Goal: Task Accomplishment & Management: Manage account settings

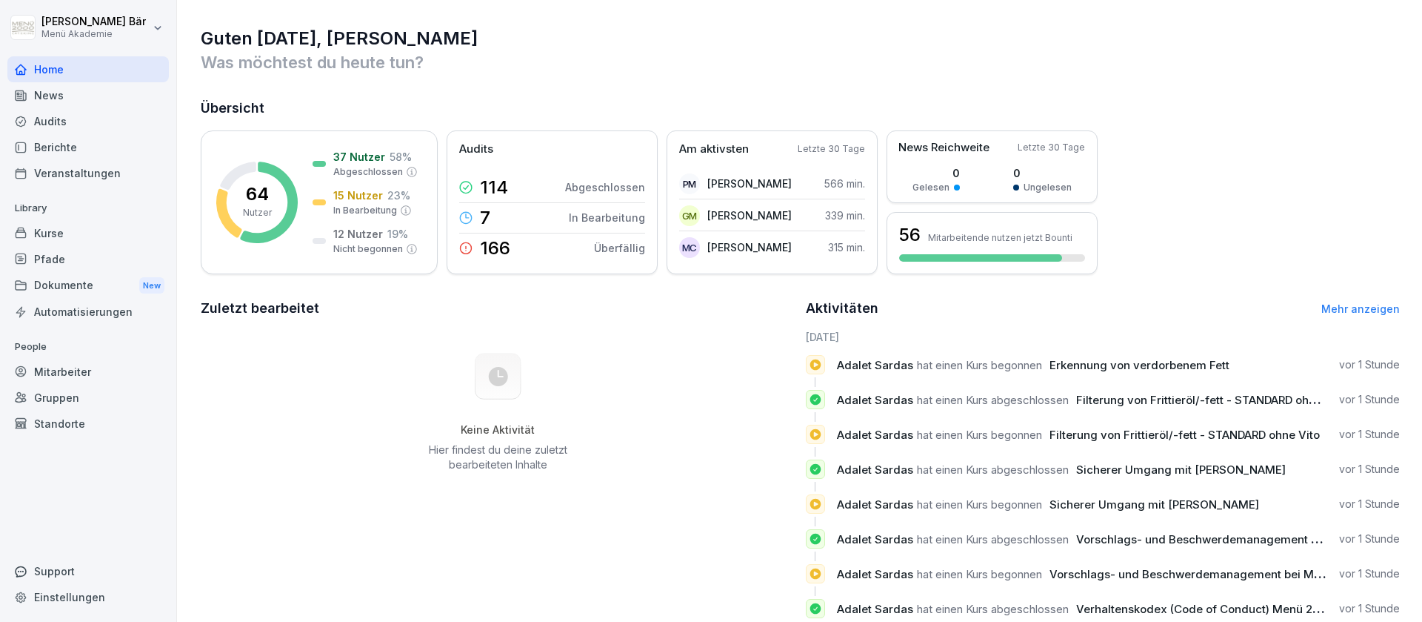
click at [116, 153] on div "Berichte" at bounding box center [88, 147] width 162 height 26
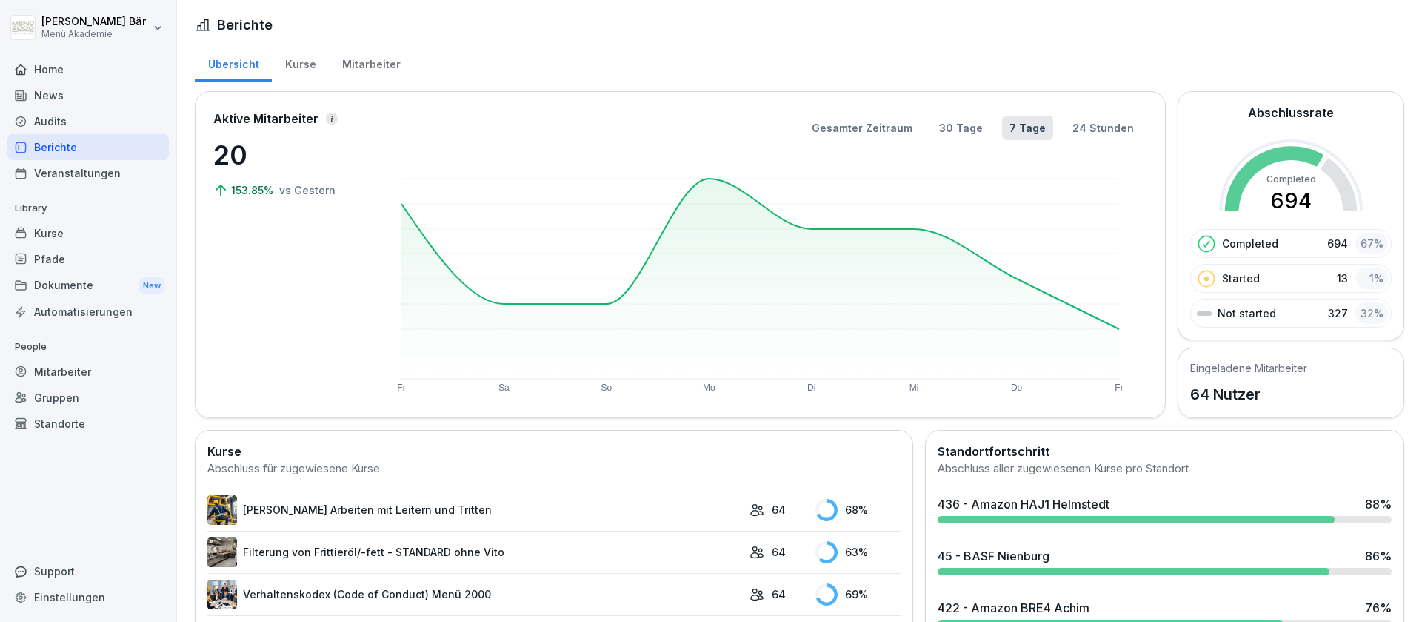
click at [371, 65] on div "Mitarbeiter" at bounding box center [371, 63] width 84 height 38
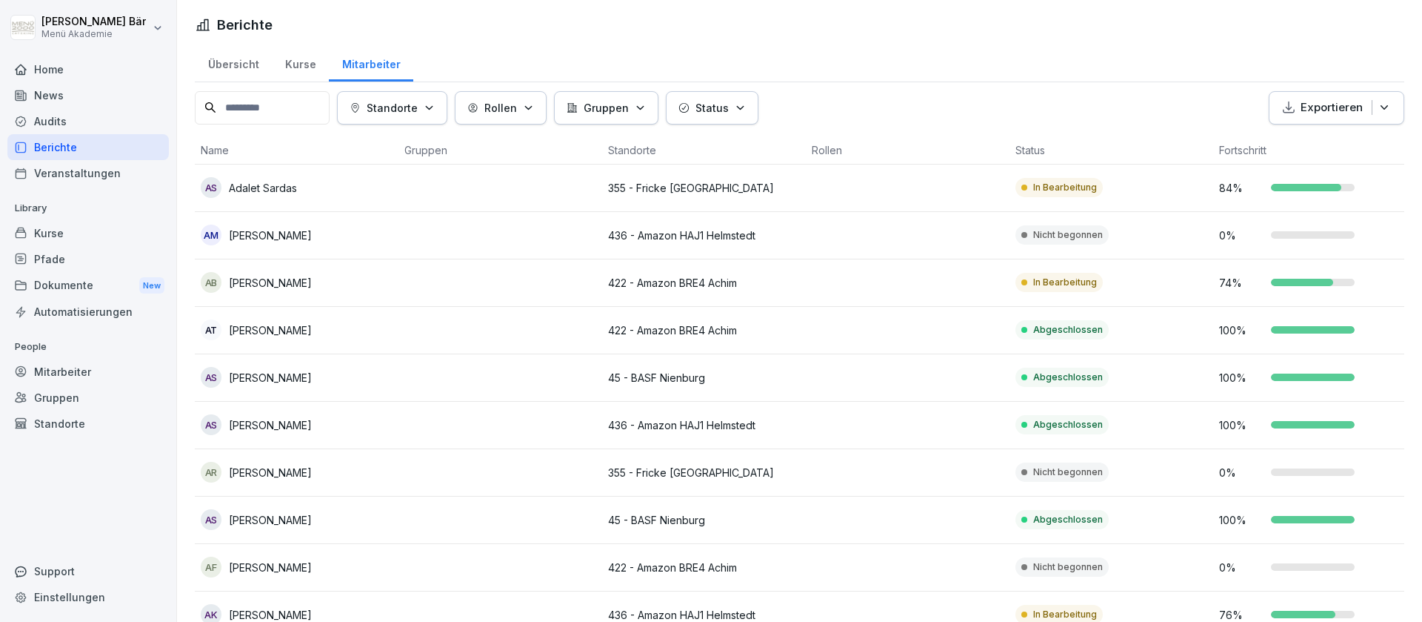
click at [419, 116] on button "Standorte" at bounding box center [392, 107] width 110 height 33
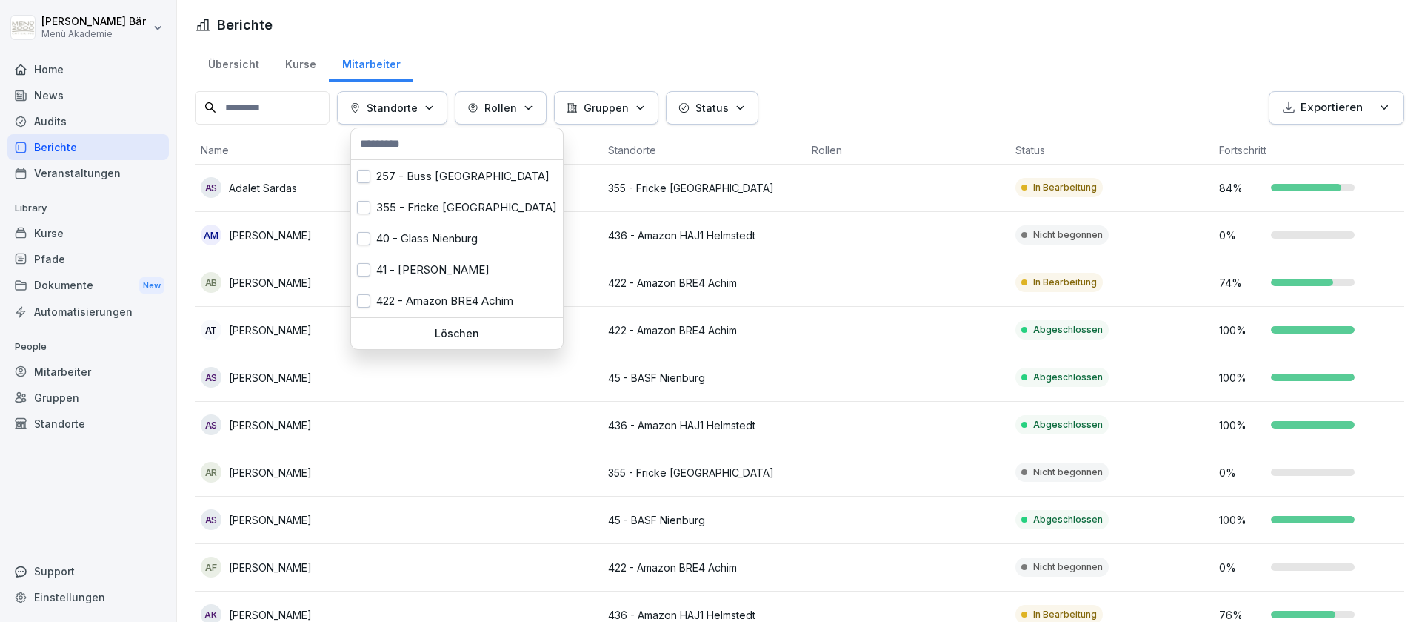
scroll to position [51, 0]
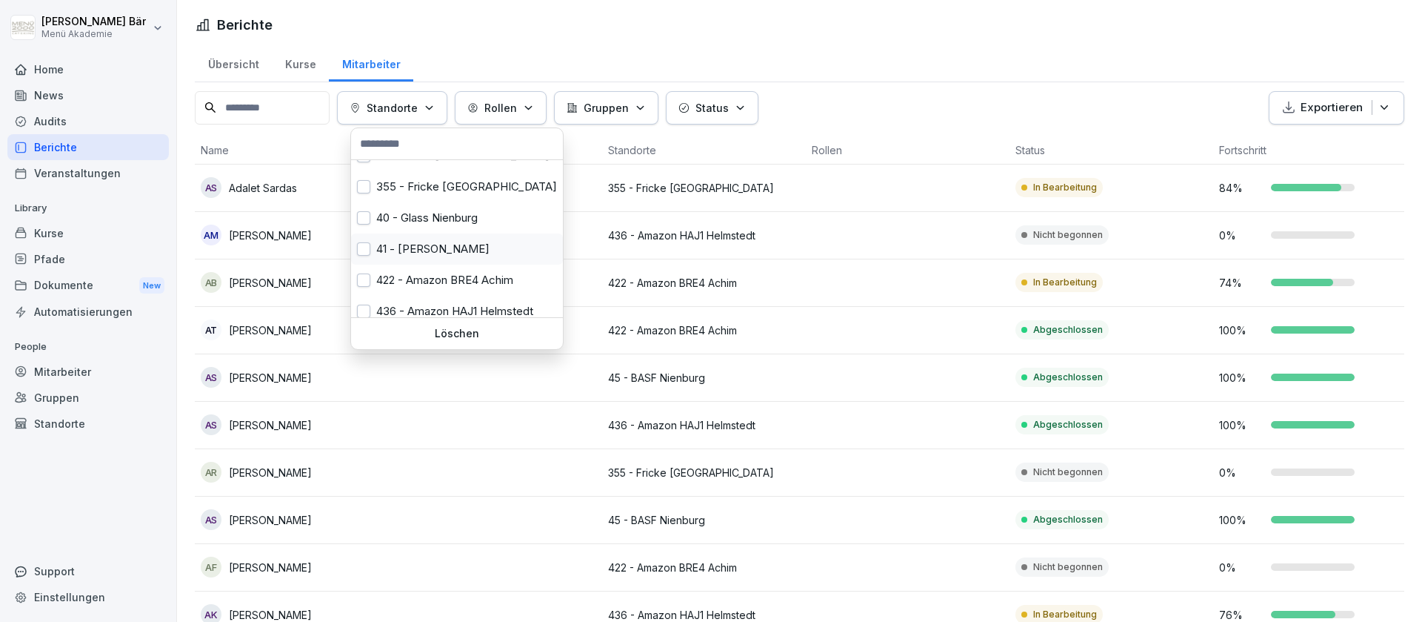
click at [456, 245] on div "41 - [PERSON_NAME]" at bounding box center [457, 248] width 212 height 31
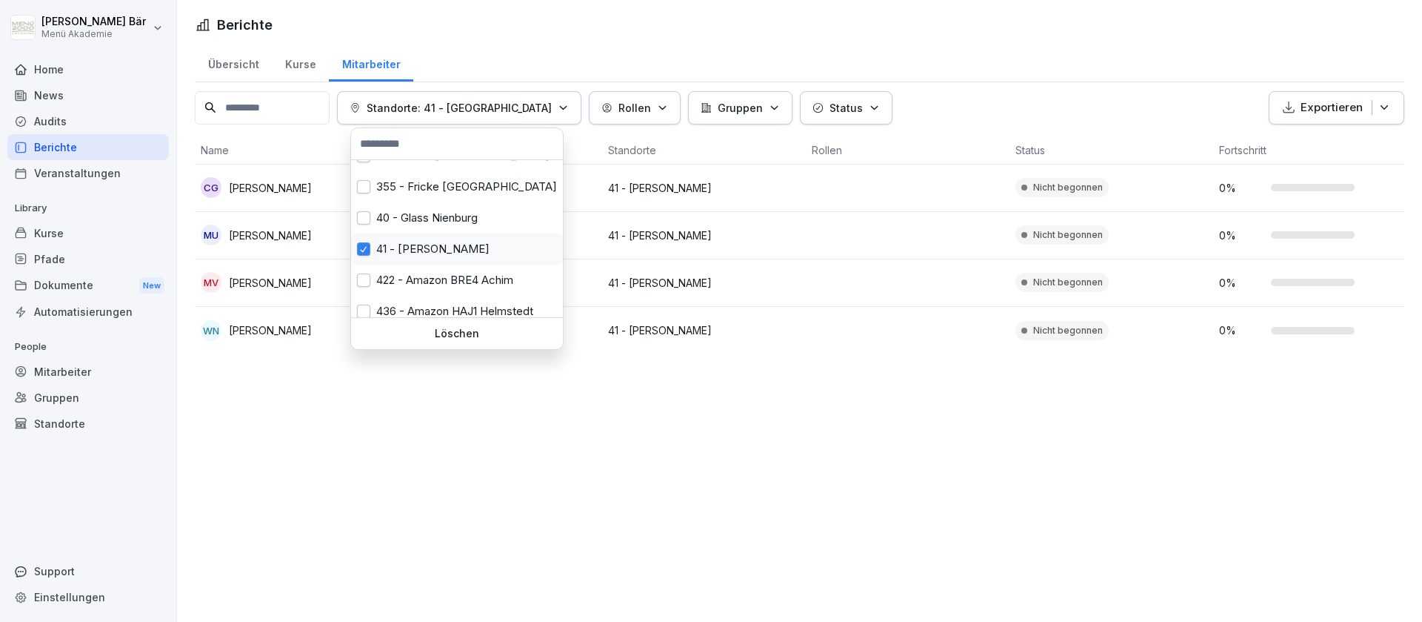
click at [456, 245] on div "41 - [PERSON_NAME]" at bounding box center [457, 248] width 212 height 31
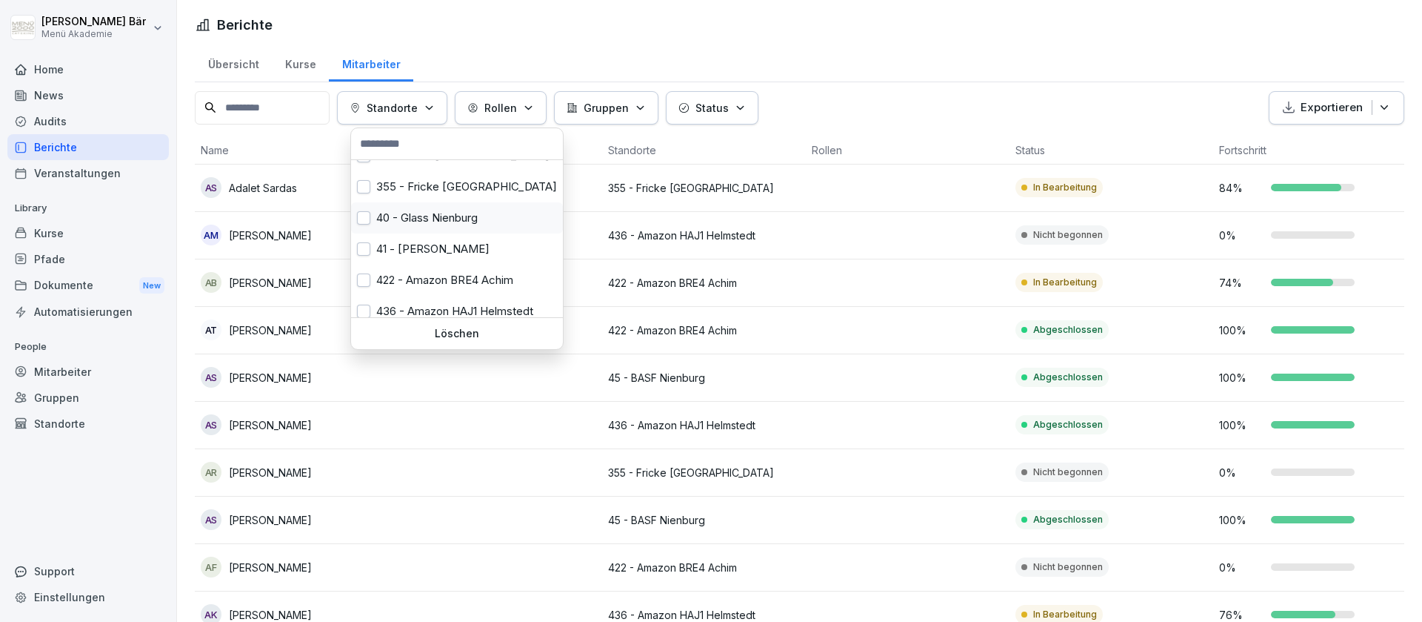
click at [465, 227] on div "40 - Glass Nienburg" at bounding box center [457, 217] width 212 height 31
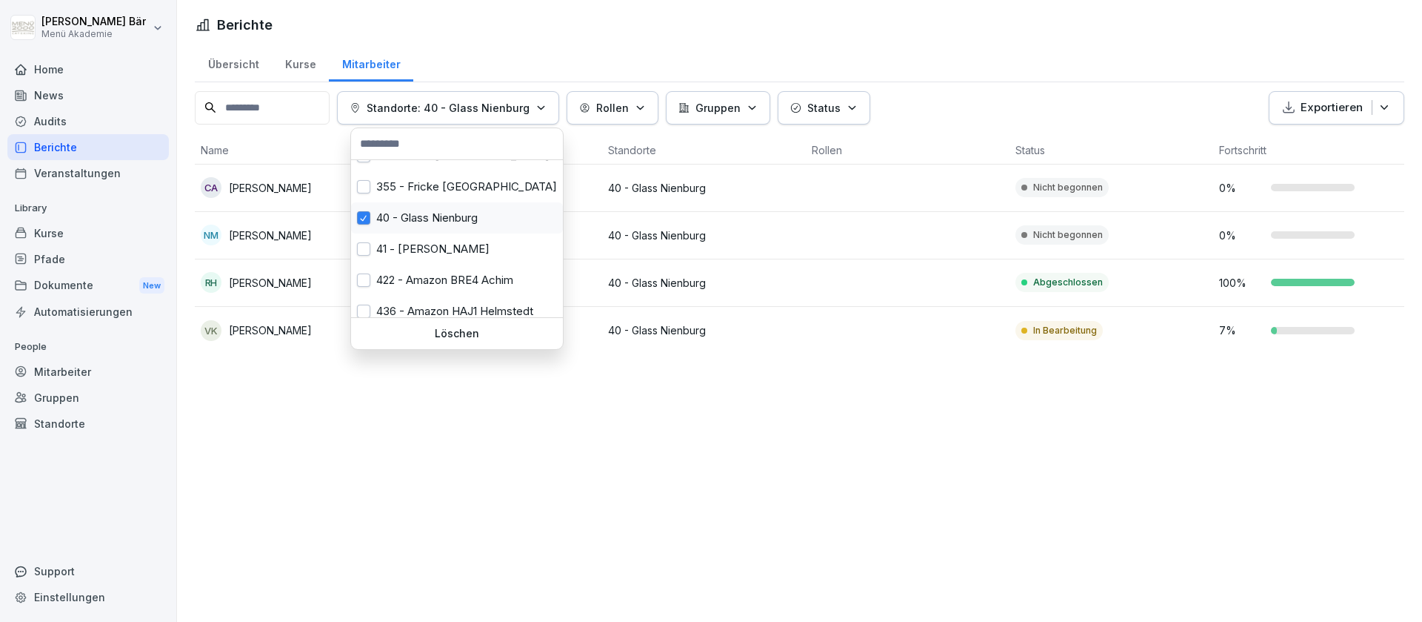
click at [467, 222] on div "40 - Glass Nienburg" at bounding box center [457, 217] width 212 height 31
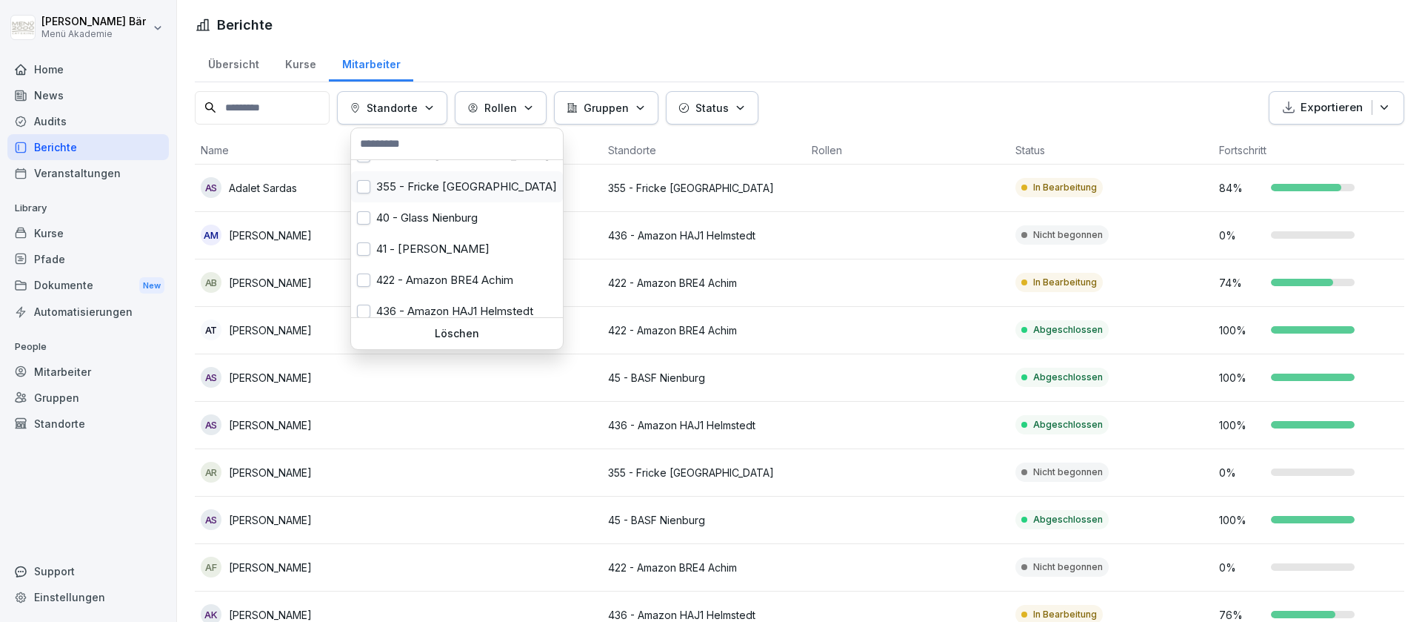
click at [482, 195] on div "355 - Fricke [GEOGRAPHIC_DATA]" at bounding box center [457, 186] width 212 height 31
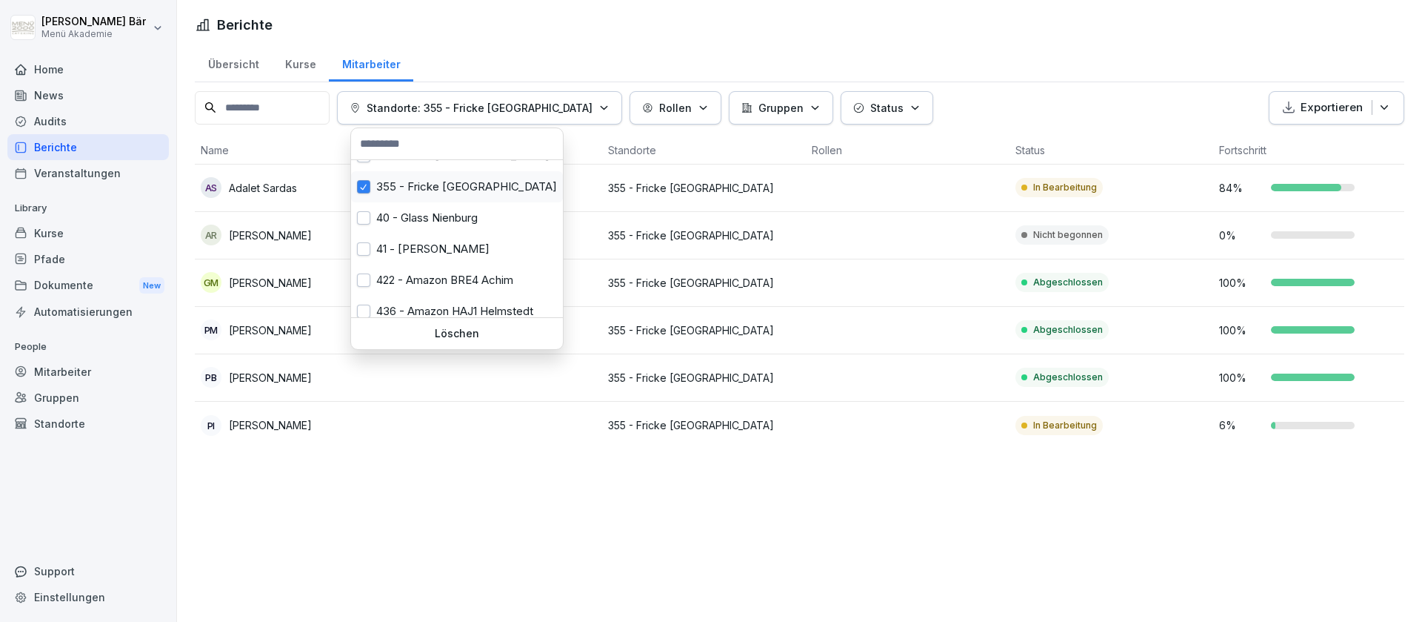
click at [482, 195] on div "355 - Fricke [GEOGRAPHIC_DATA]" at bounding box center [457, 186] width 212 height 31
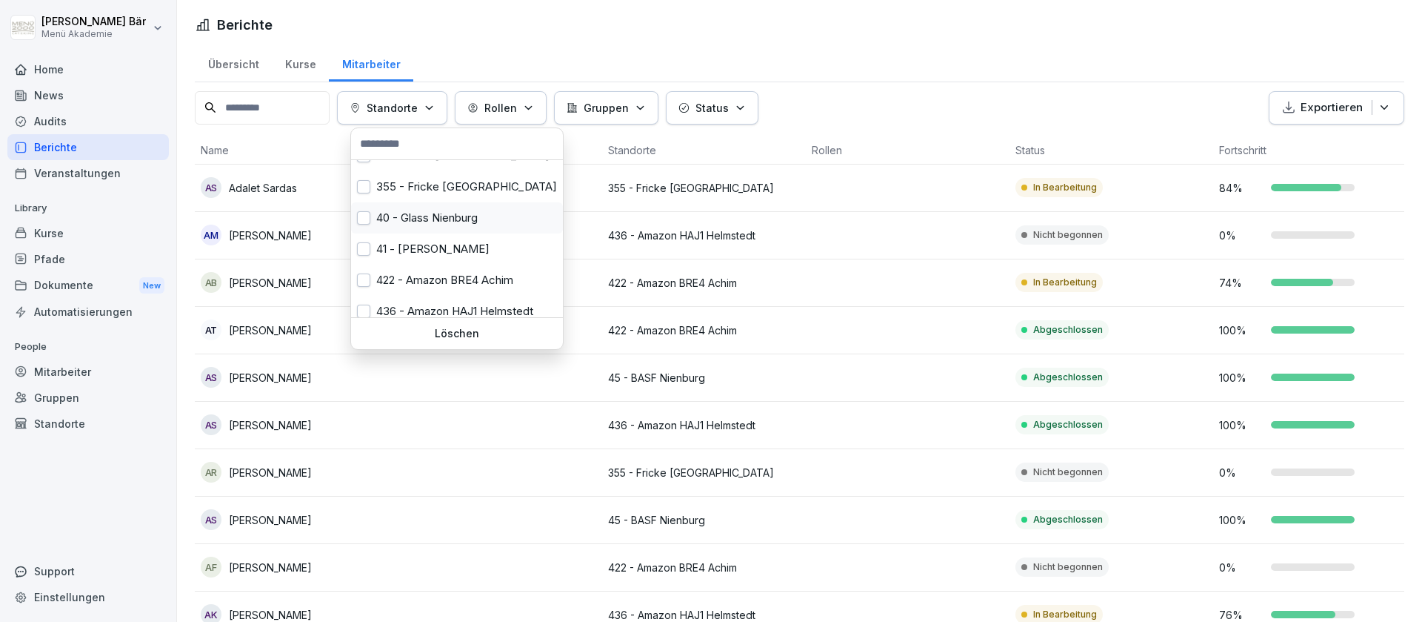
scroll to position [93, 0]
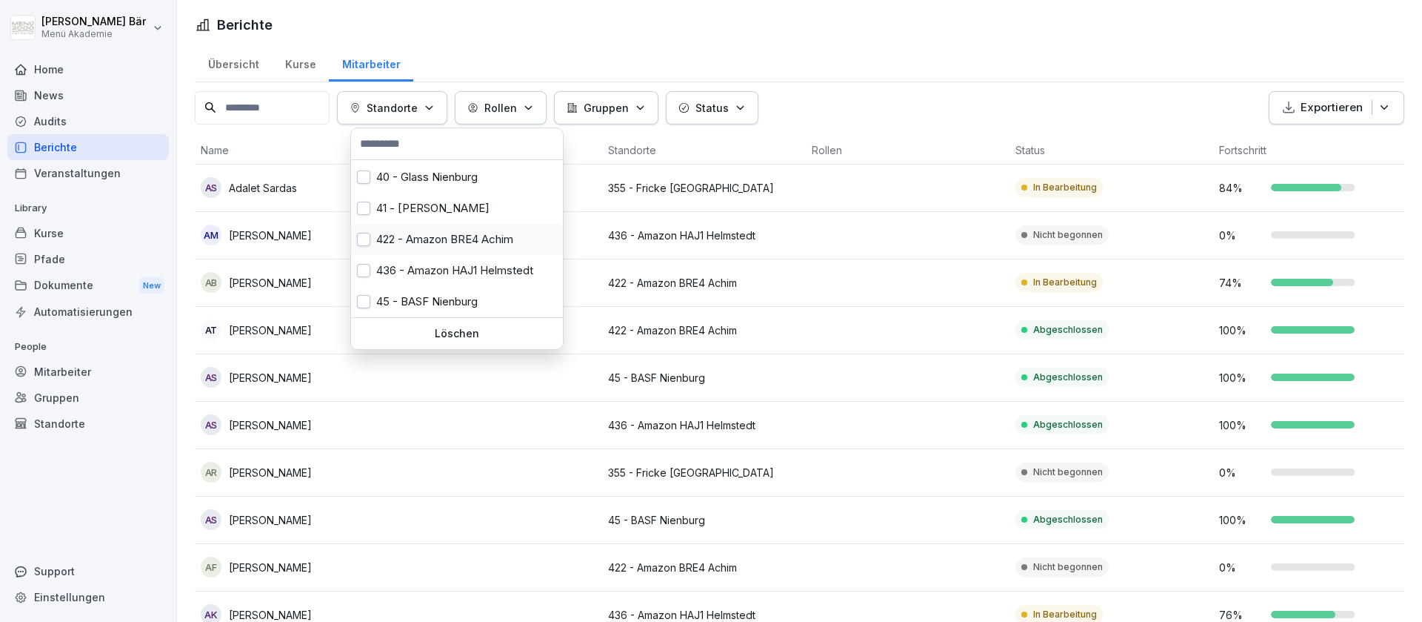
click at [476, 233] on div "422 - Amazon BRE4 Achim" at bounding box center [457, 239] width 212 height 31
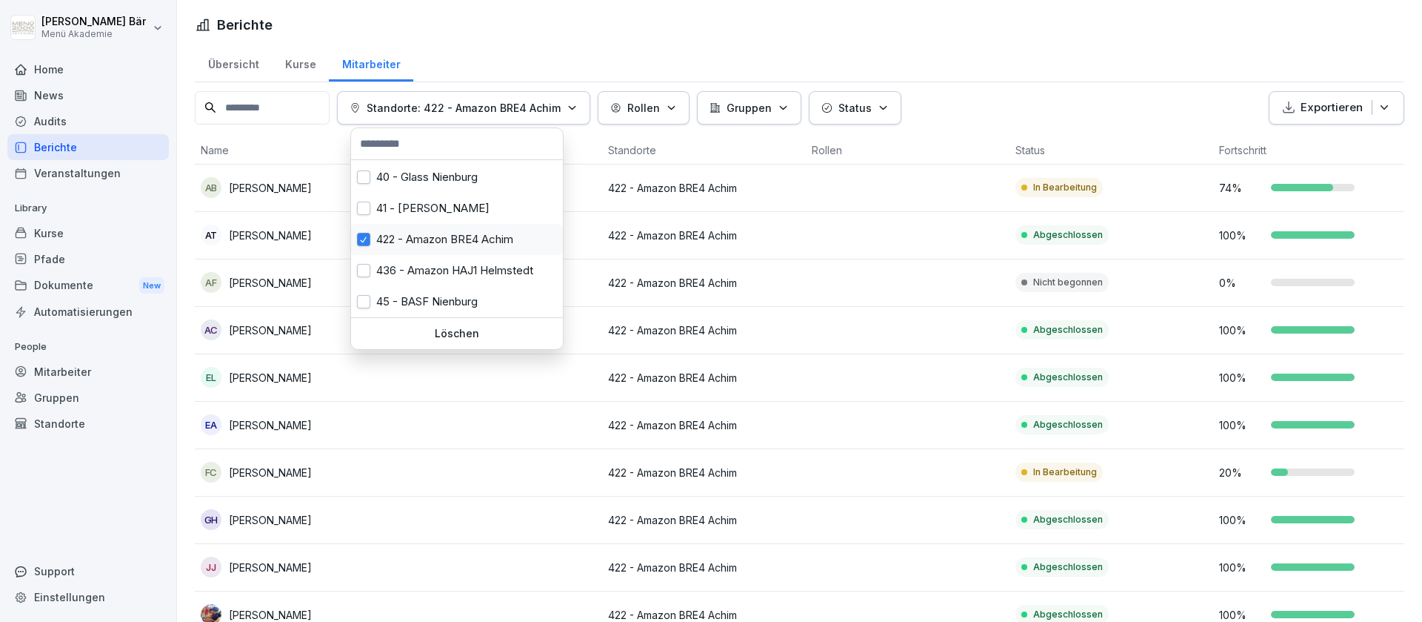
click at [435, 235] on div "422 - Amazon BRE4 Achim" at bounding box center [457, 239] width 212 height 31
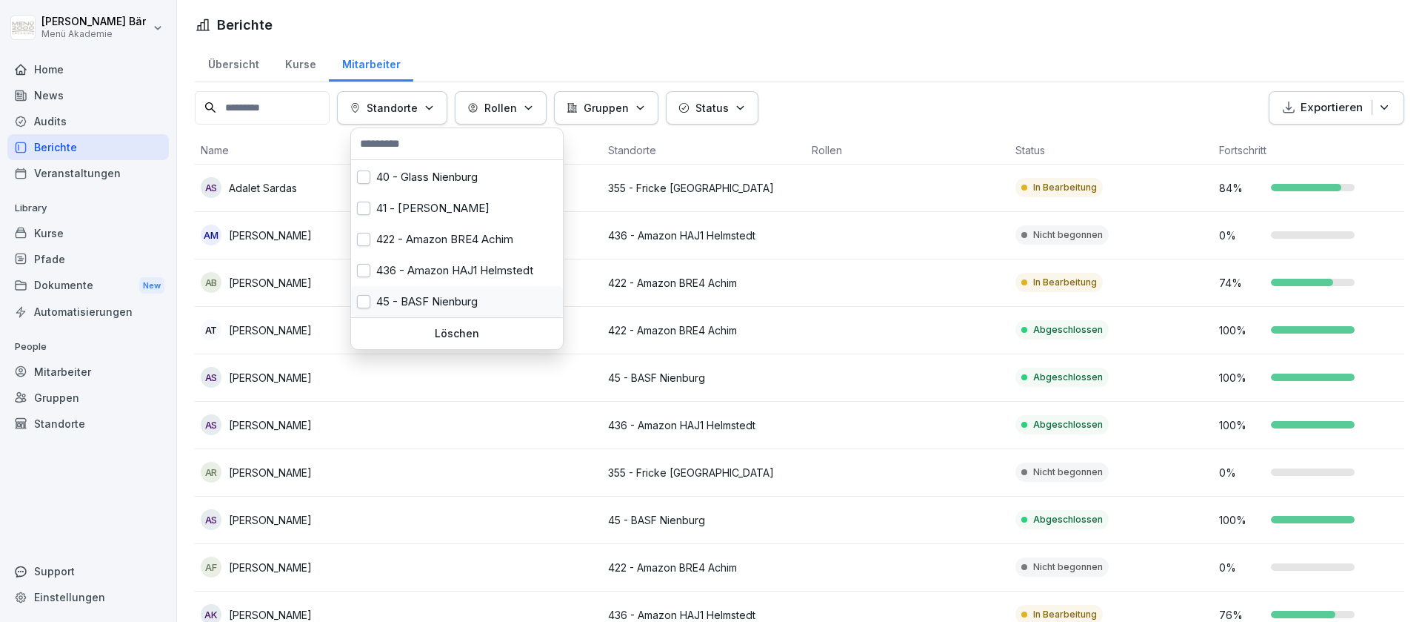
click at [449, 309] on div "45 - BASF Nienburg" at bounding box center [457, 301] width 212 height 31
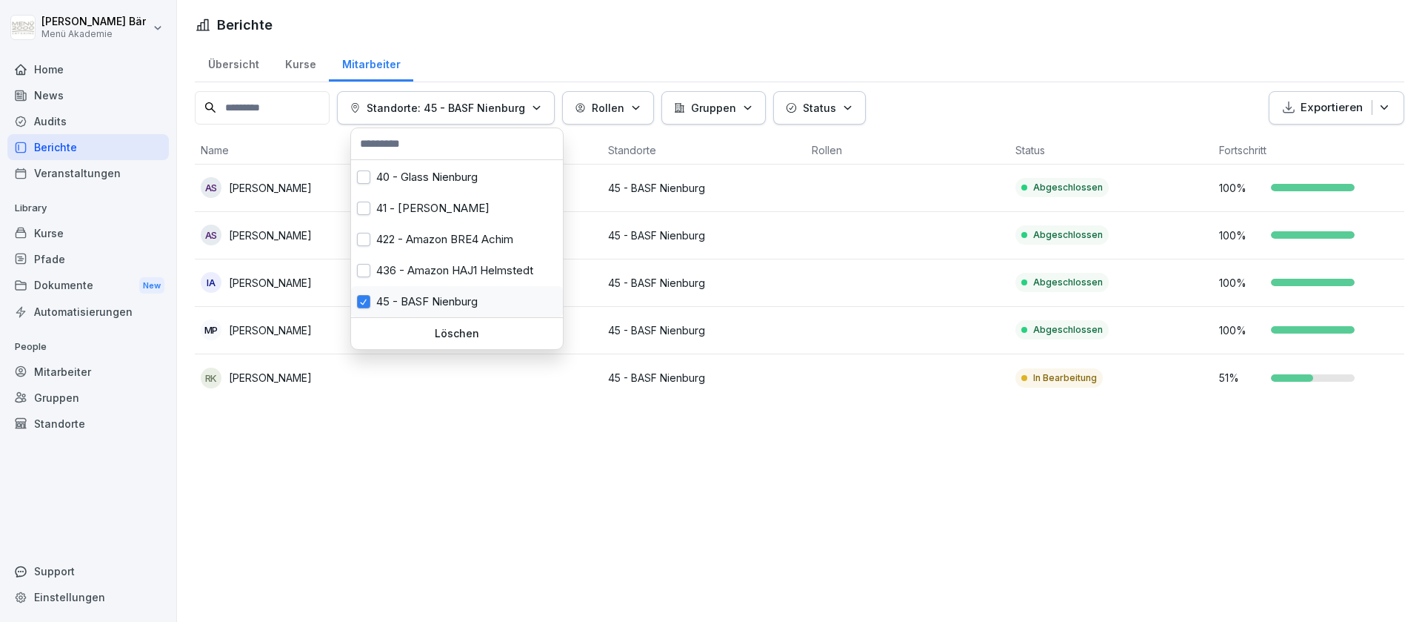
click at [449, 309] on div "45 - BASF Nienburg" at bounding box center [457, 301] width 212 height 31
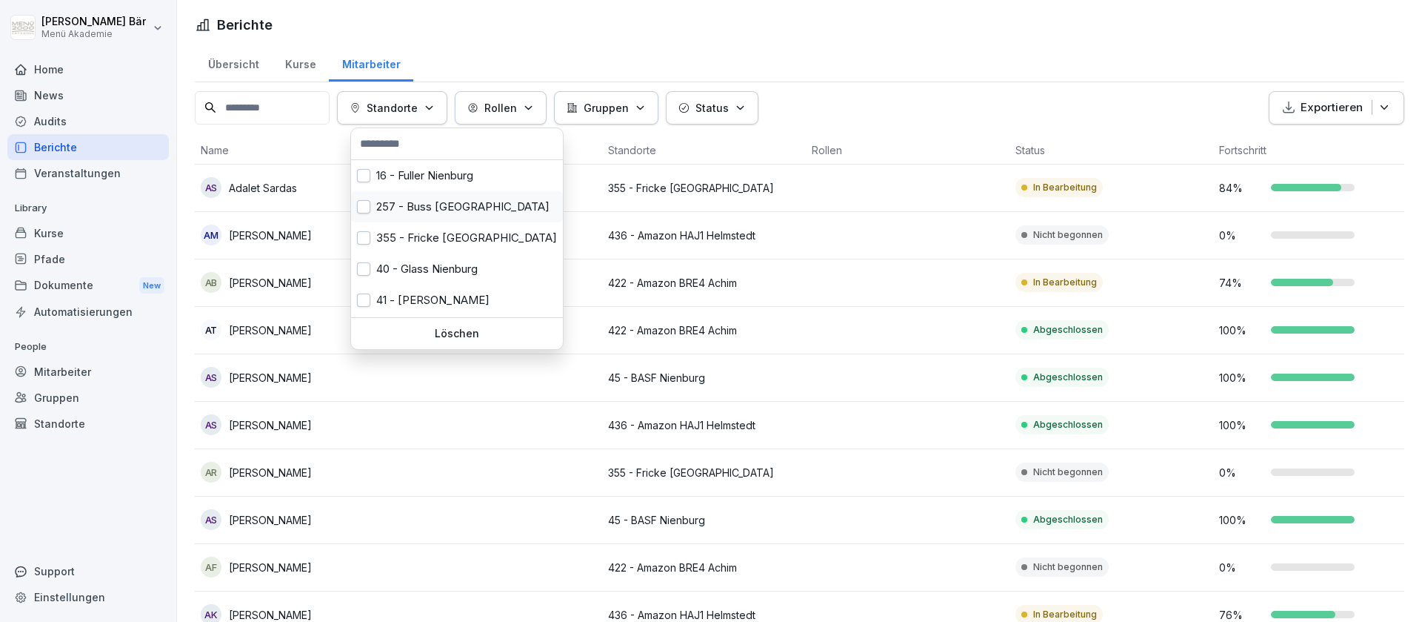
click at [461, 197] on div "257 - Buss [GEOGRAPHIC_DATA]" at bounding box center [457, 206] width 212 height 31
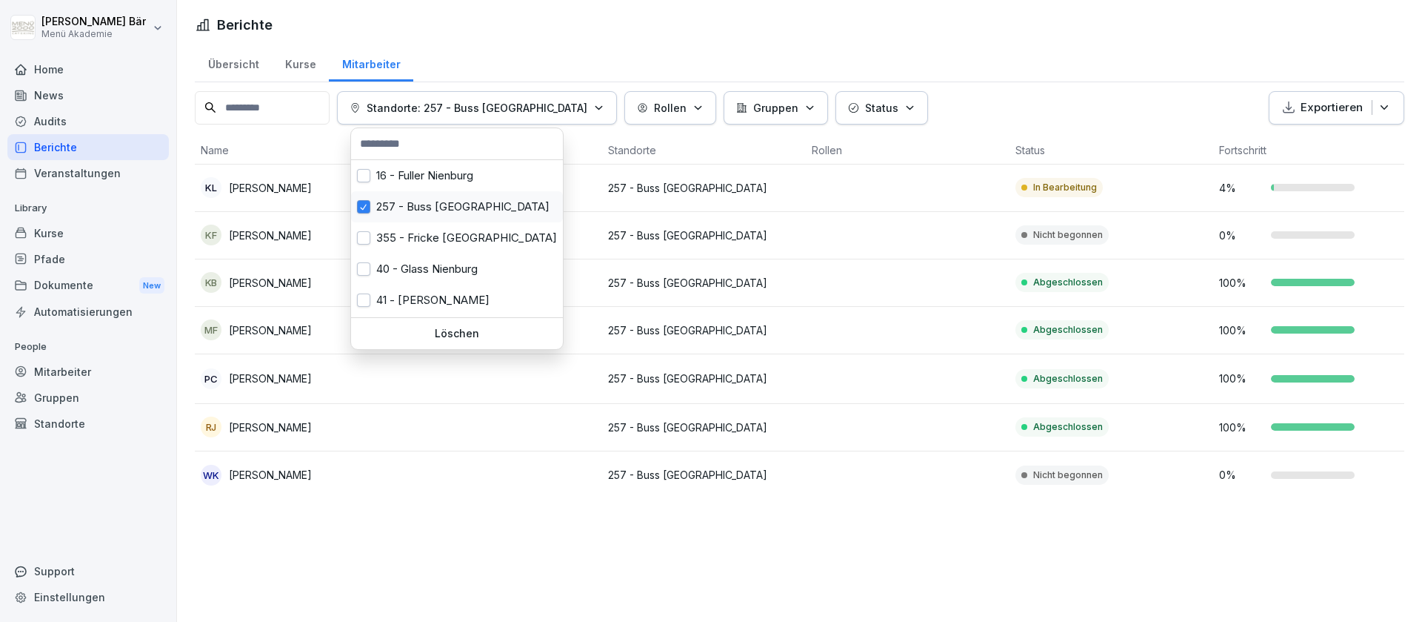
click at [416, 213] on div "257 - Buss [GEOGRAPHIC_DATA]" at bounding box center [457, 206] width 212 height 31
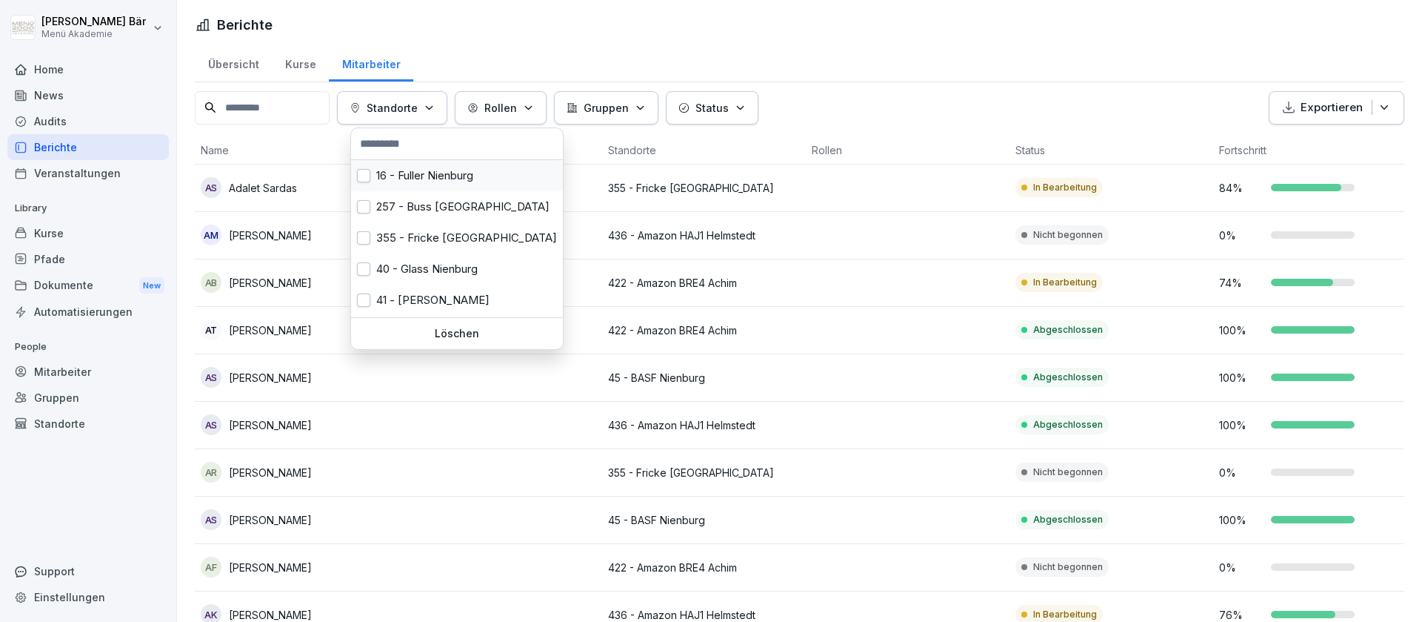
click at [463, 164] on div "16 - Fuller Nienburg" at bounding box center [457, 175] width 212 height 31
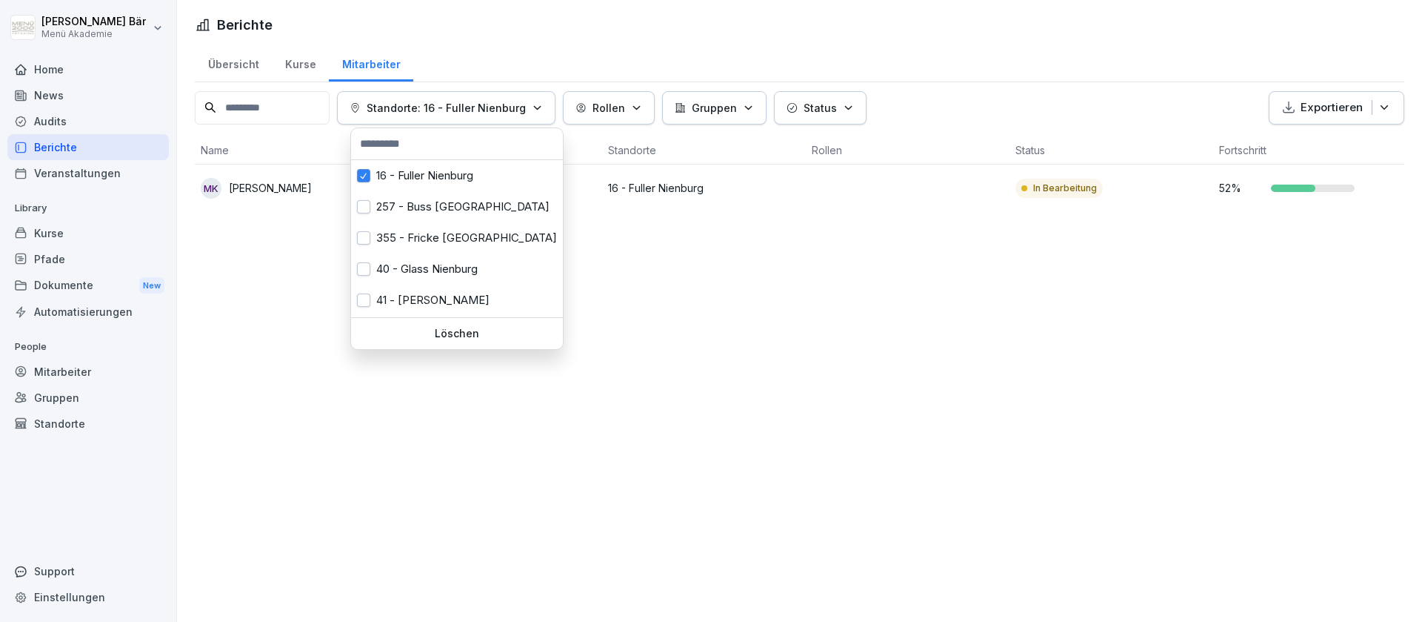
click at [1221, 303] on html "Julius Bär Menü Akademie Home News Audits Berichte Veranstaltungen Library Kurs…" at bounding box center [711, 311] width 1422 height 622
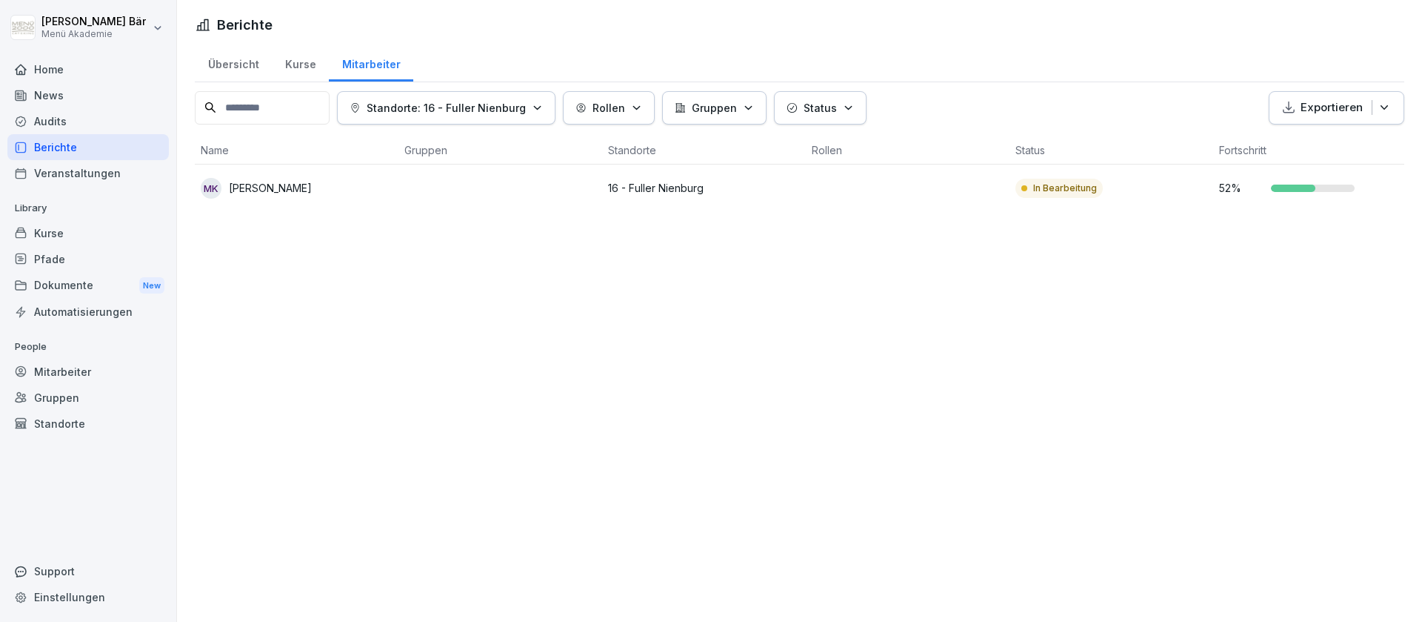
click at [522, 113] on p "Standorte: 16 - Fuller Nienburg" at bounding box center [446, 108] width 159 height 16
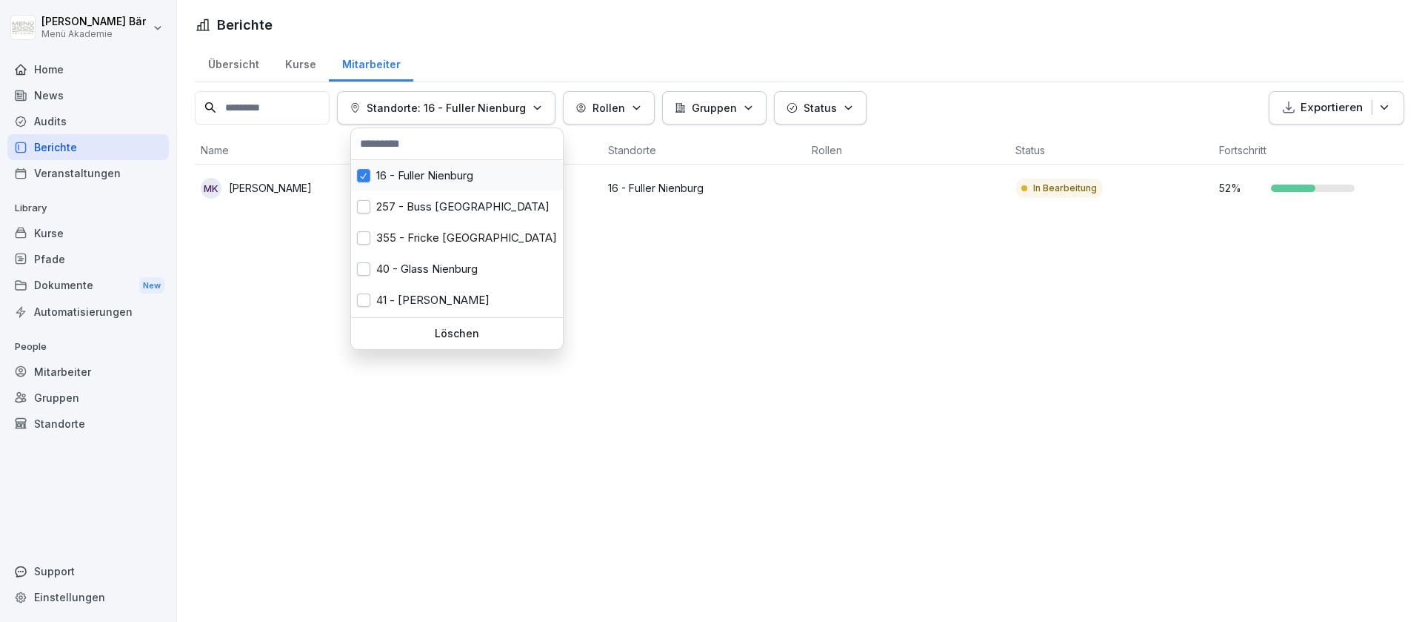
click at [474, 187] on div "16 - Fuller Nienburg" at bounding box center [457, 175] width 212 height 31
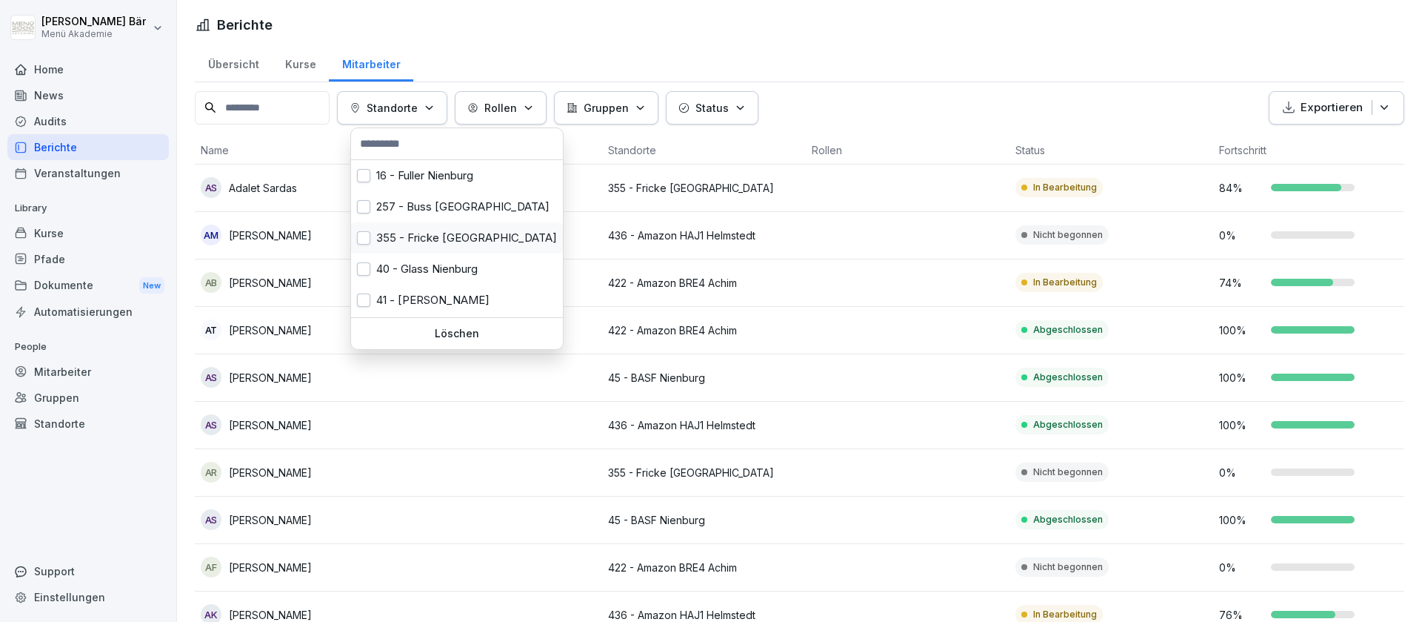
click at [491, 226] on div "355 - Fricke [GEOGRAPHIC_DATA]" at bounding box center [457, 237] width 212 height 31
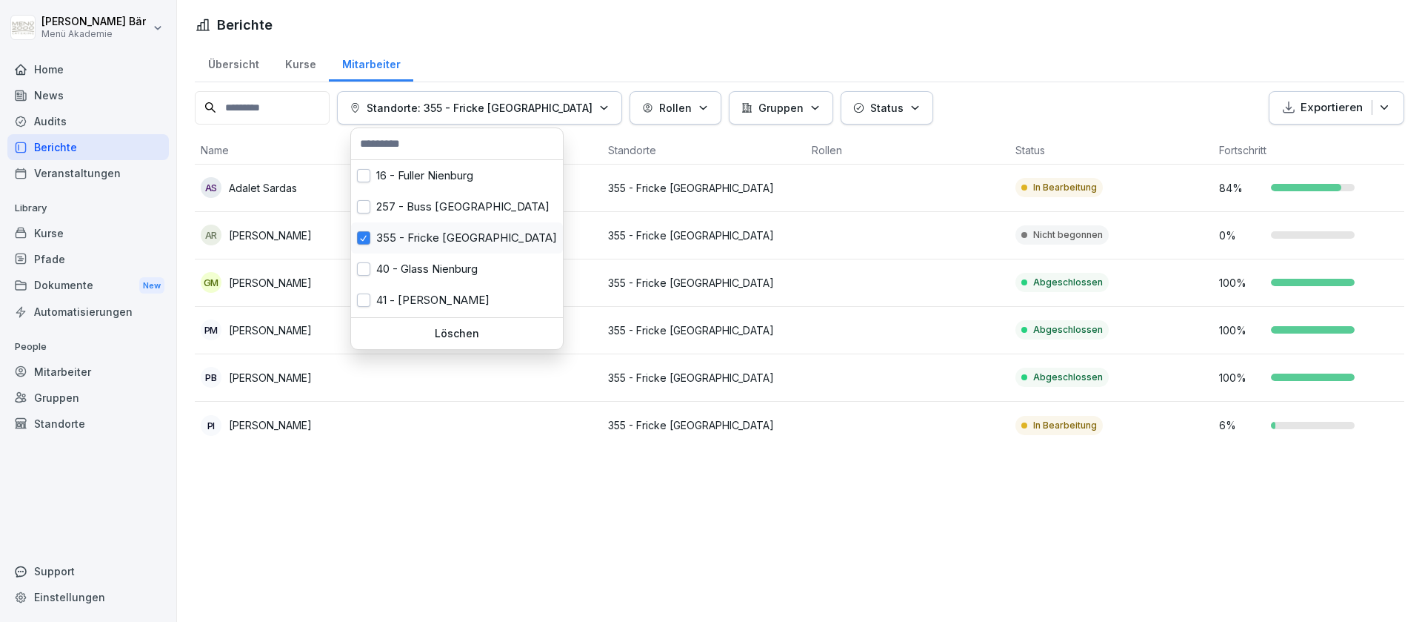
click at [470, 243] on div "355 - Fricke [GEOGRAPHIC_DATA]" at bounding box center [457, 237] width 212 height 31
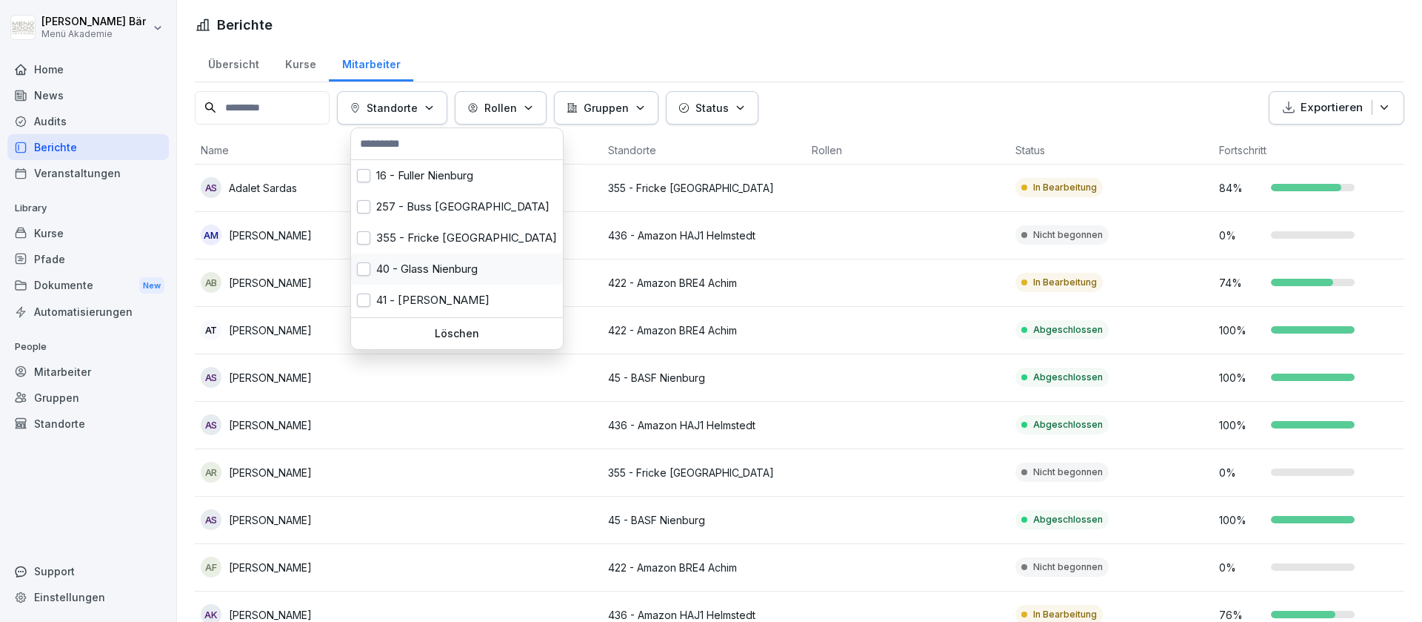
click at [473, 273] on div "40 - Glass Nienburg" at bounding box center [457, 268] width 212 height 31
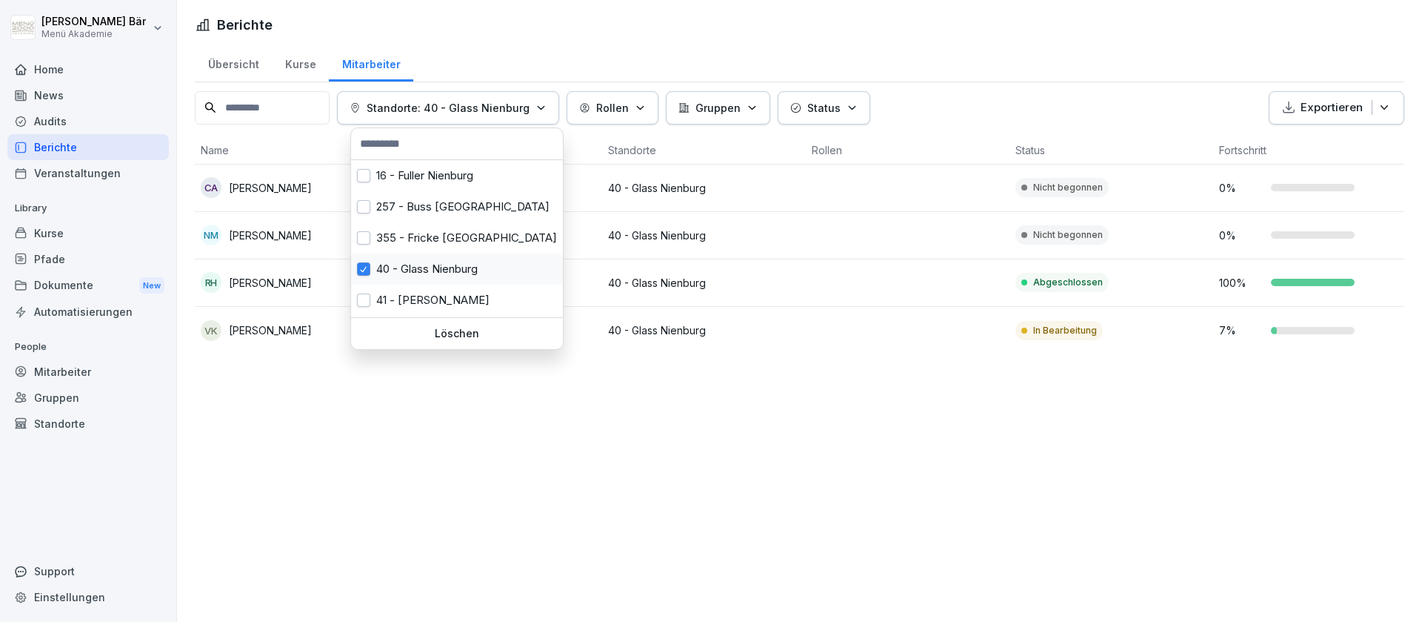
click at [364, 270] on button "button" at bounding box center [363, 268] width 13 height 13
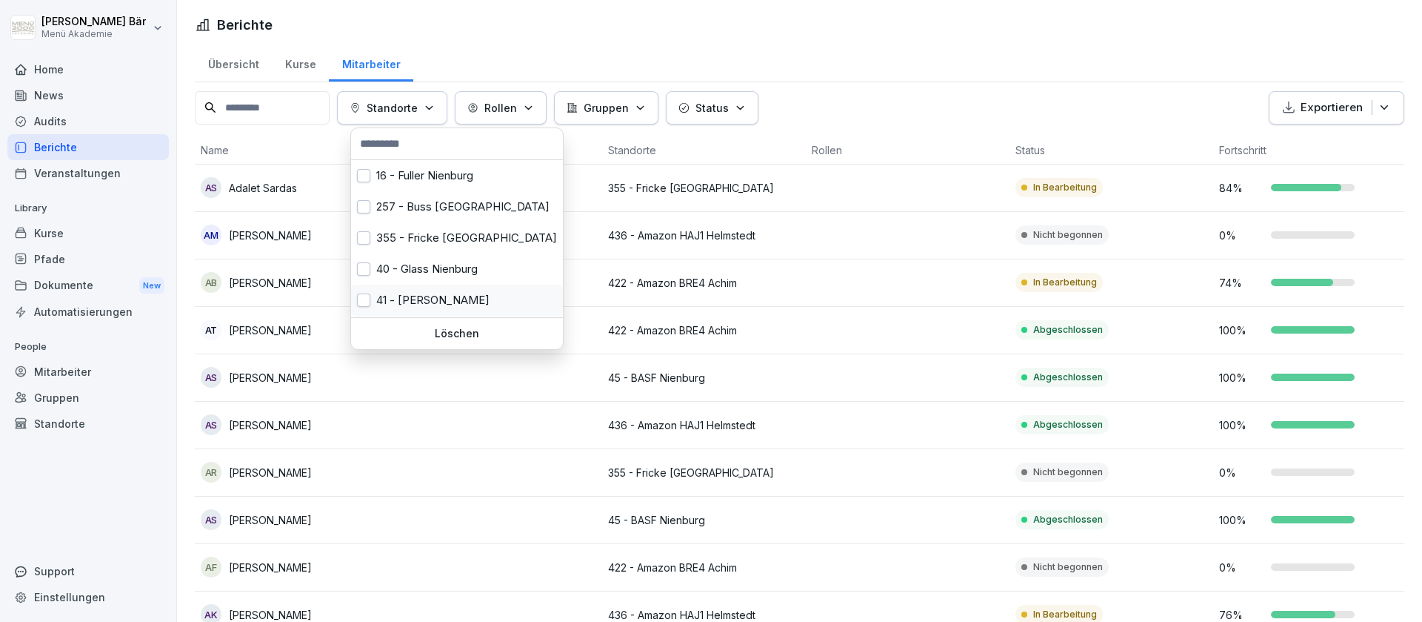
click at [363, 301] on button "button" at bounding box center [363, 299] width 13 height 13
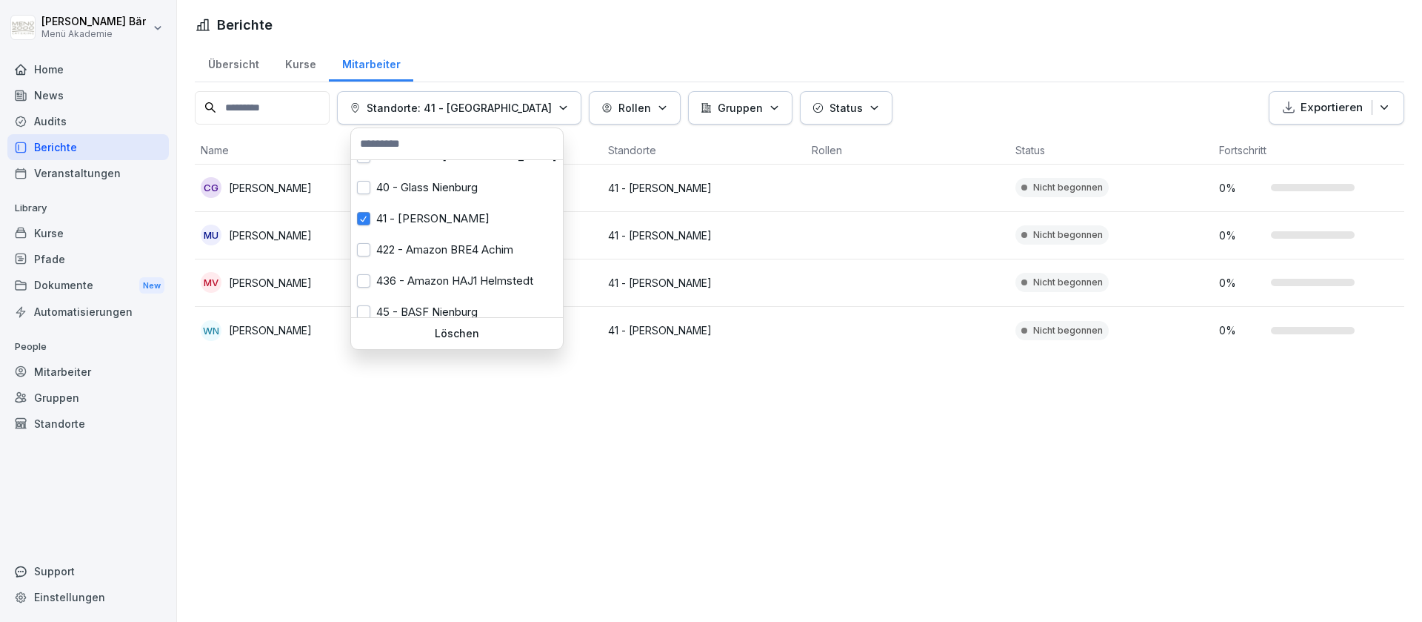
scroll to position [87, 0]
click at [373, 215] on div "41 - [PERSON_NAME]" at bounding box center [457, 213] width 212 height 31
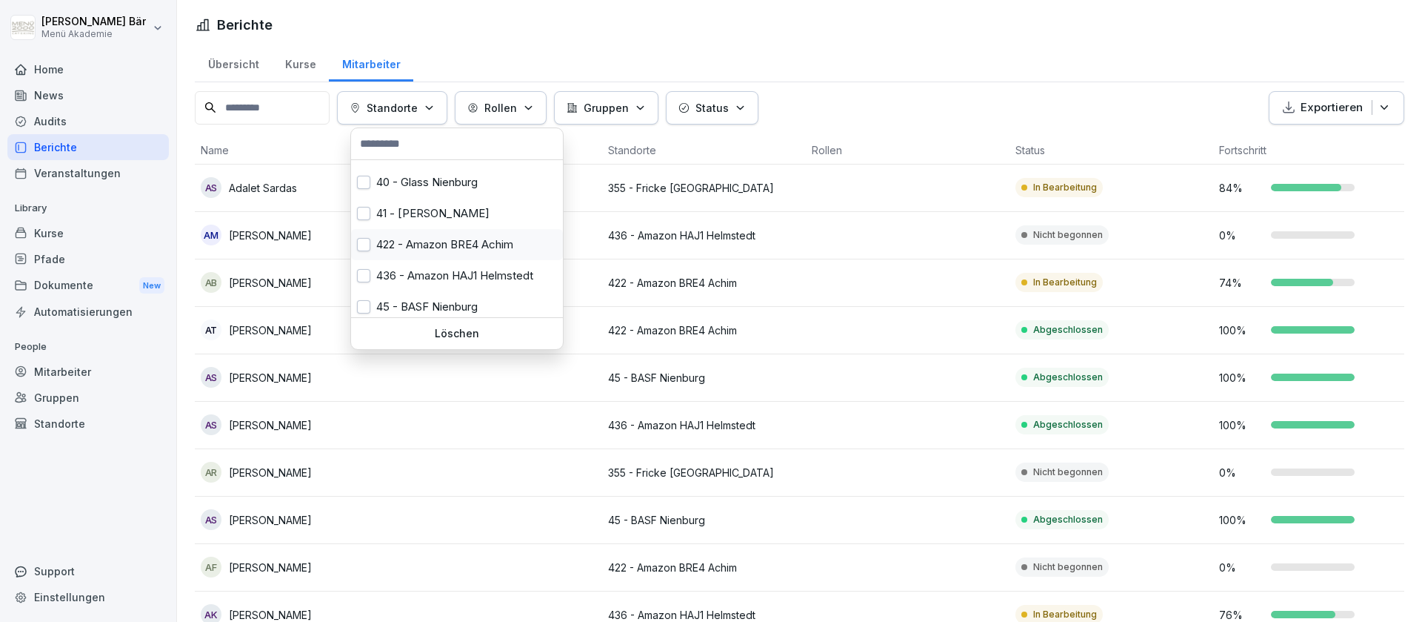
click at [364, 250] on button "button" at bounding box center [363, 244] width 13 height 13
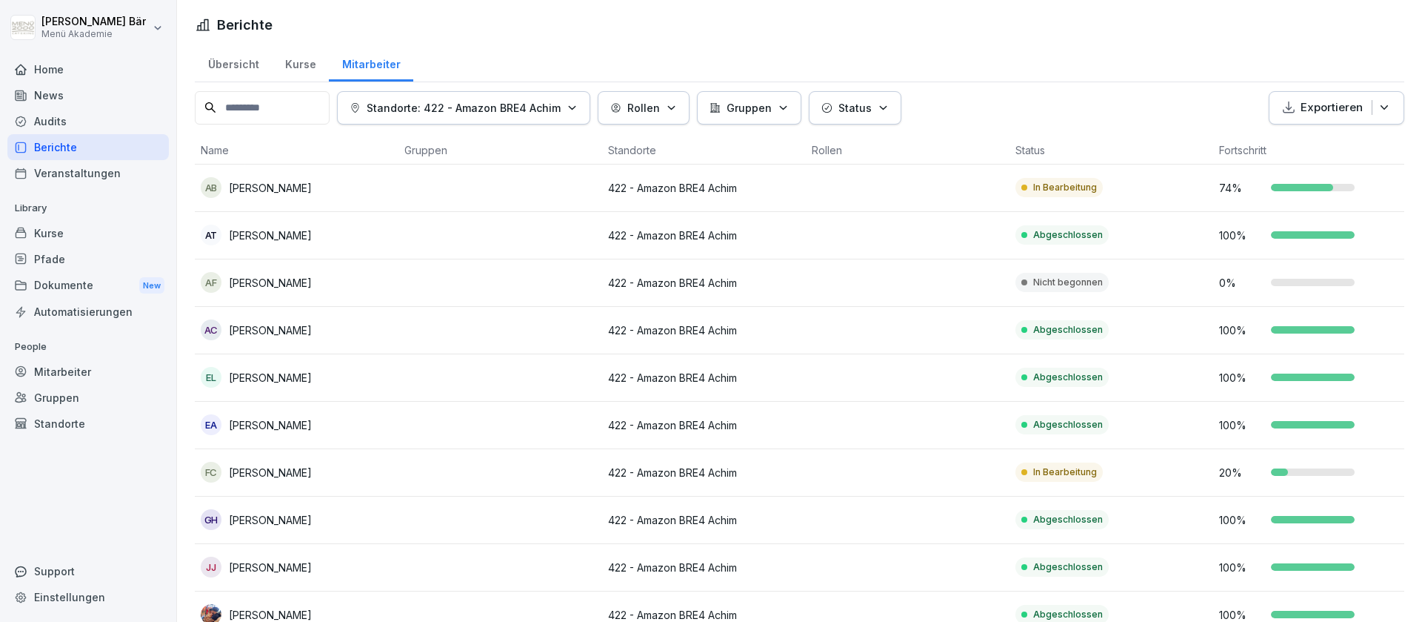
click at [928, 382] on html "[PERSON_NAME] Menü Akademie Home News Audits Berichte Veranstaltungen Library K…" at bounding box center [711, 311] width 1422 height 622
click at [516, 121] on button "Standorte: 422 - Amazon BRE4 Achim" at bounding box center [463, 107] width 253 height 33
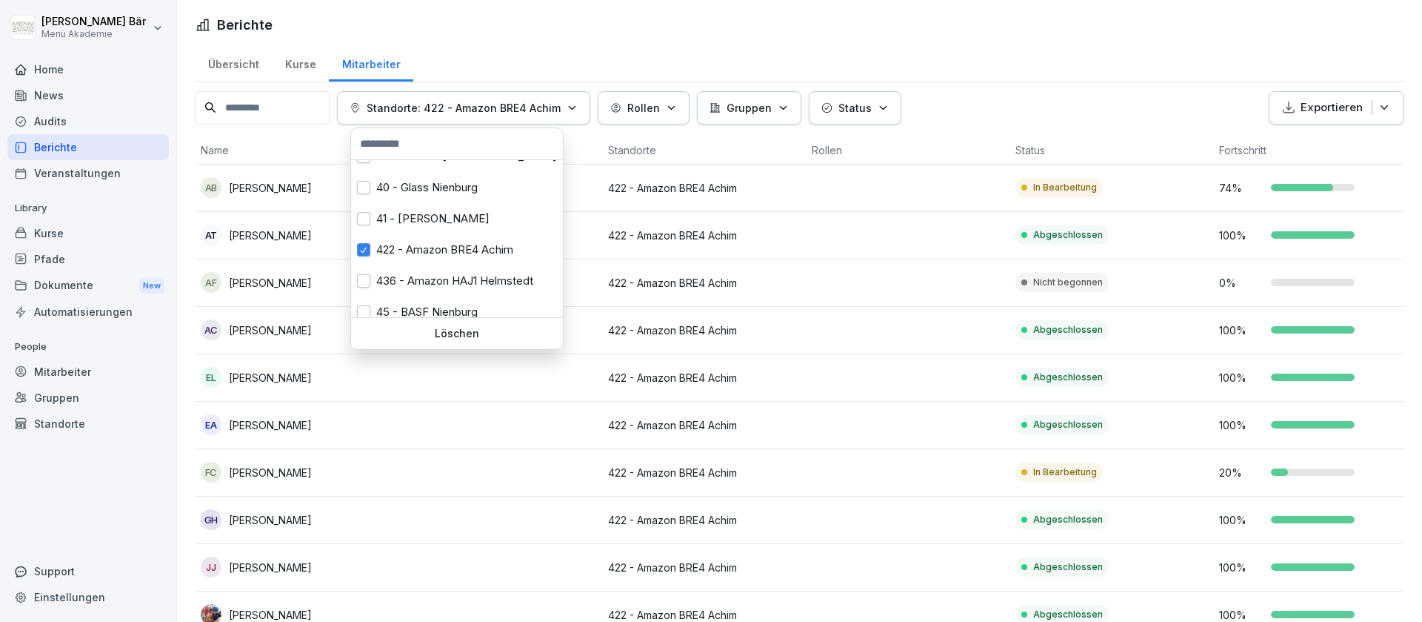
scroll to position [93, 0]
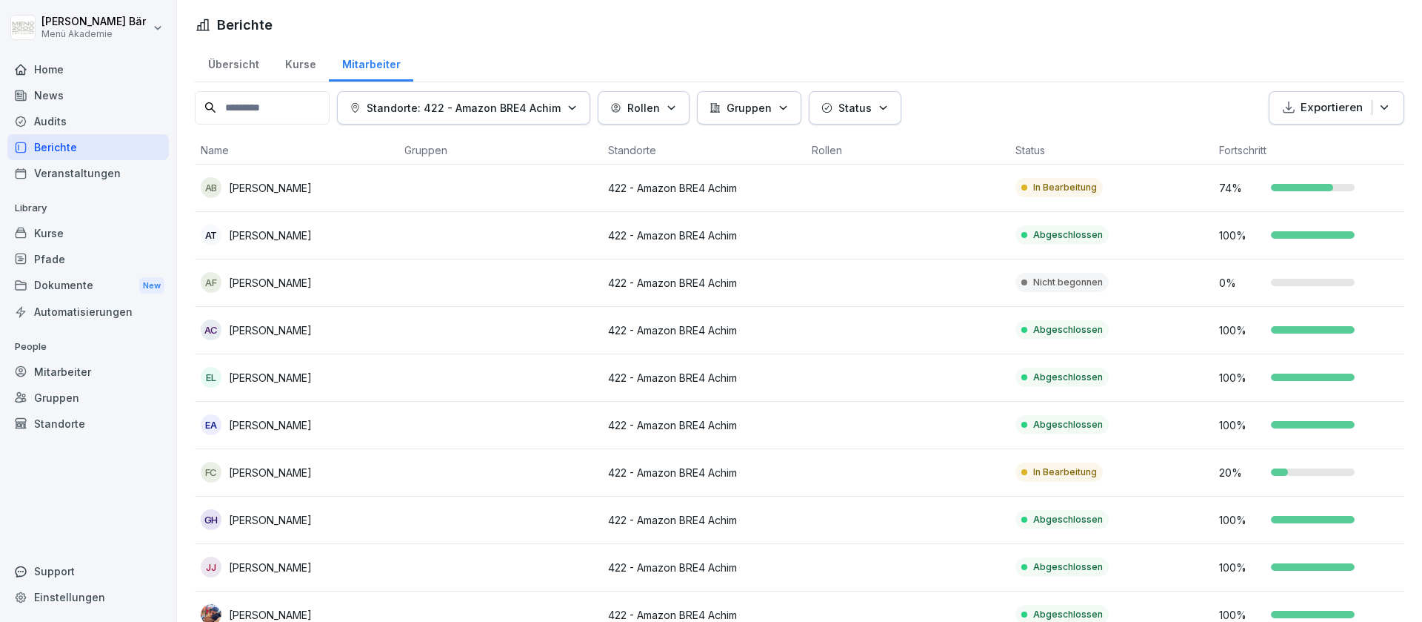
click at [486, 429] on html "[PERSON_NAME] Menü Akademie Home News Audits Berichte Veranstaltungen Library K…" at bounding box center [711, 311] width 1422 height 622
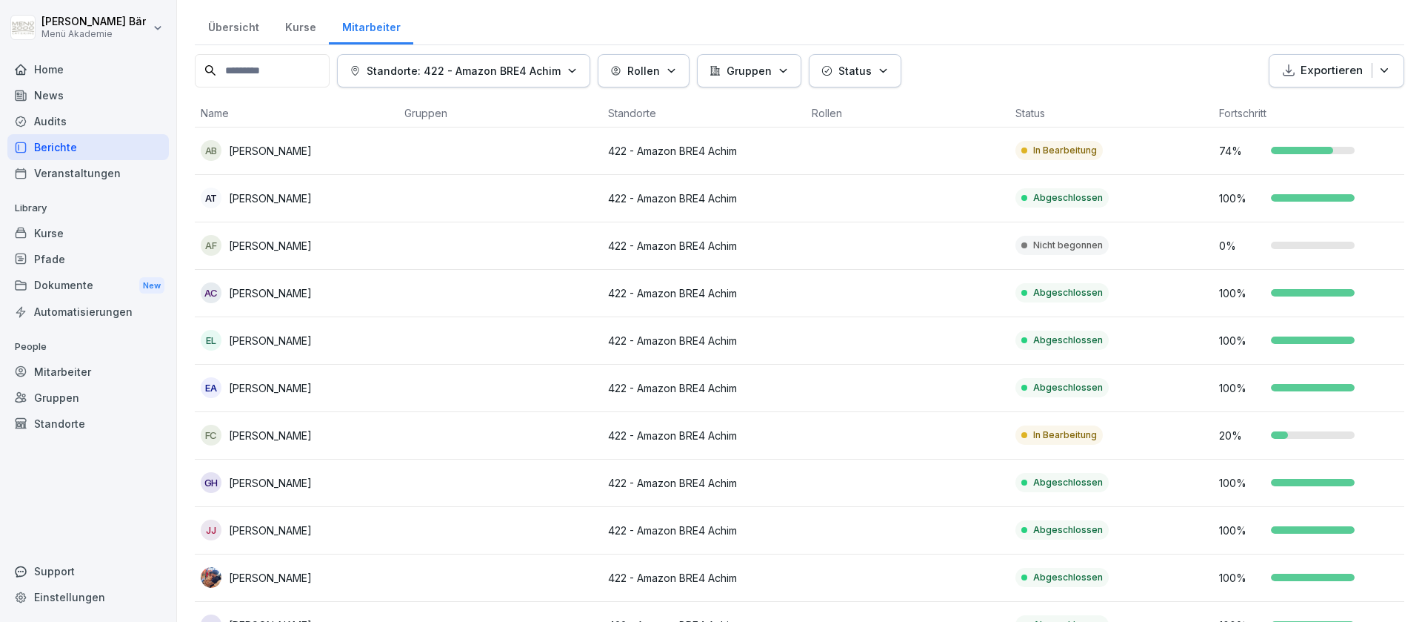
scroll to position [0, 0]
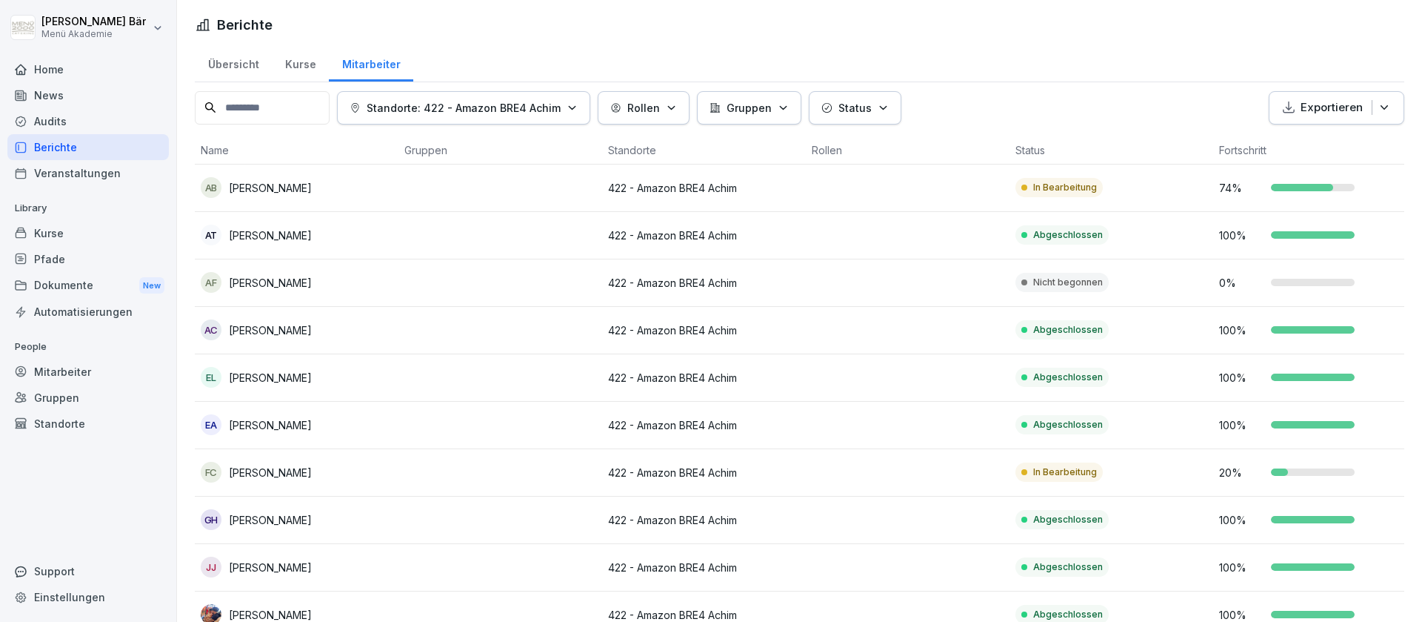
click at [572, 105] on div "Standorte: 422 - Amazon BRE4 Achim" at bounding box center [464, 108] width 228 height 16
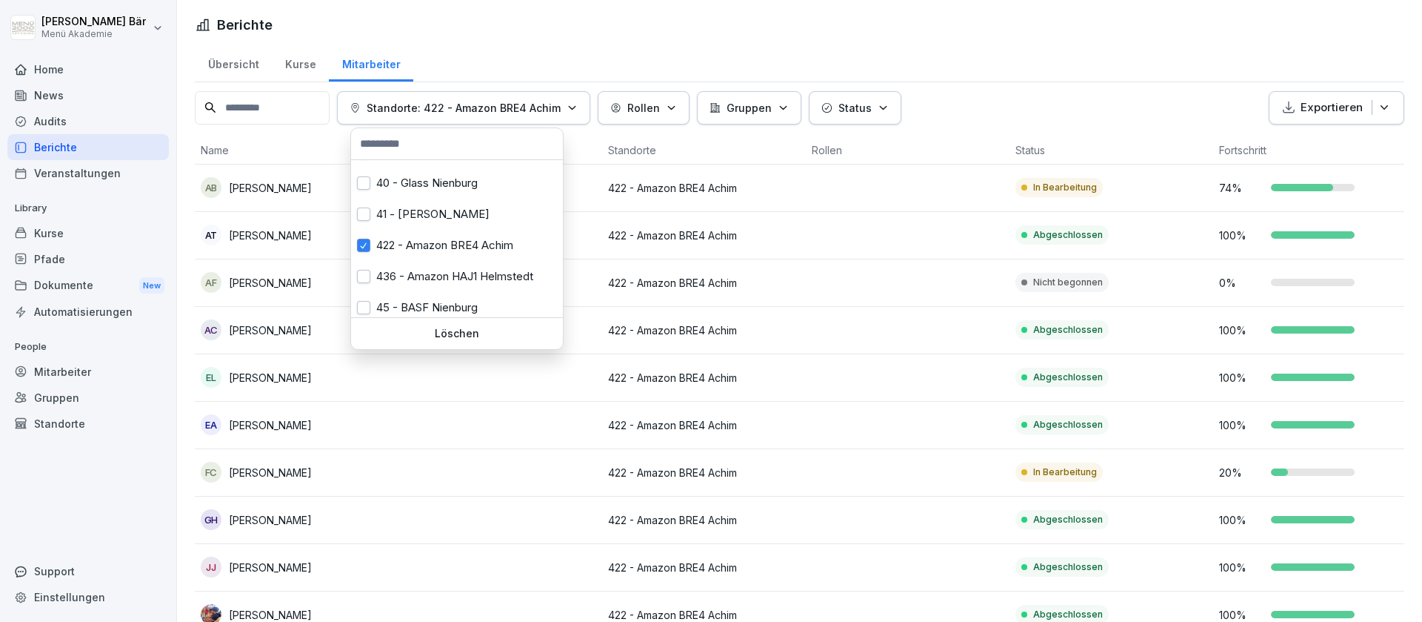
scroll to position [93, 0]
click at [369, 239] on button "button" at bounding box center [363, 239] width 13 height 13
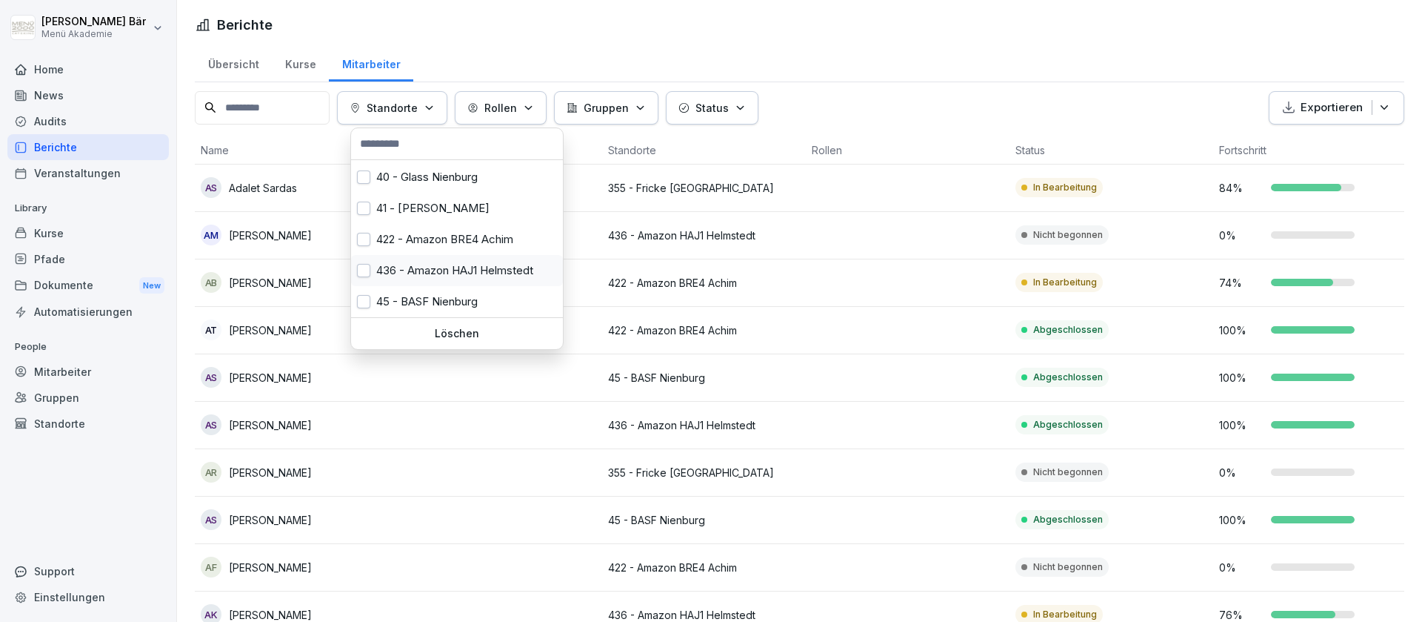
click at [366, 267] on button "button" at bounding box center [363, 270] width 13 height 13
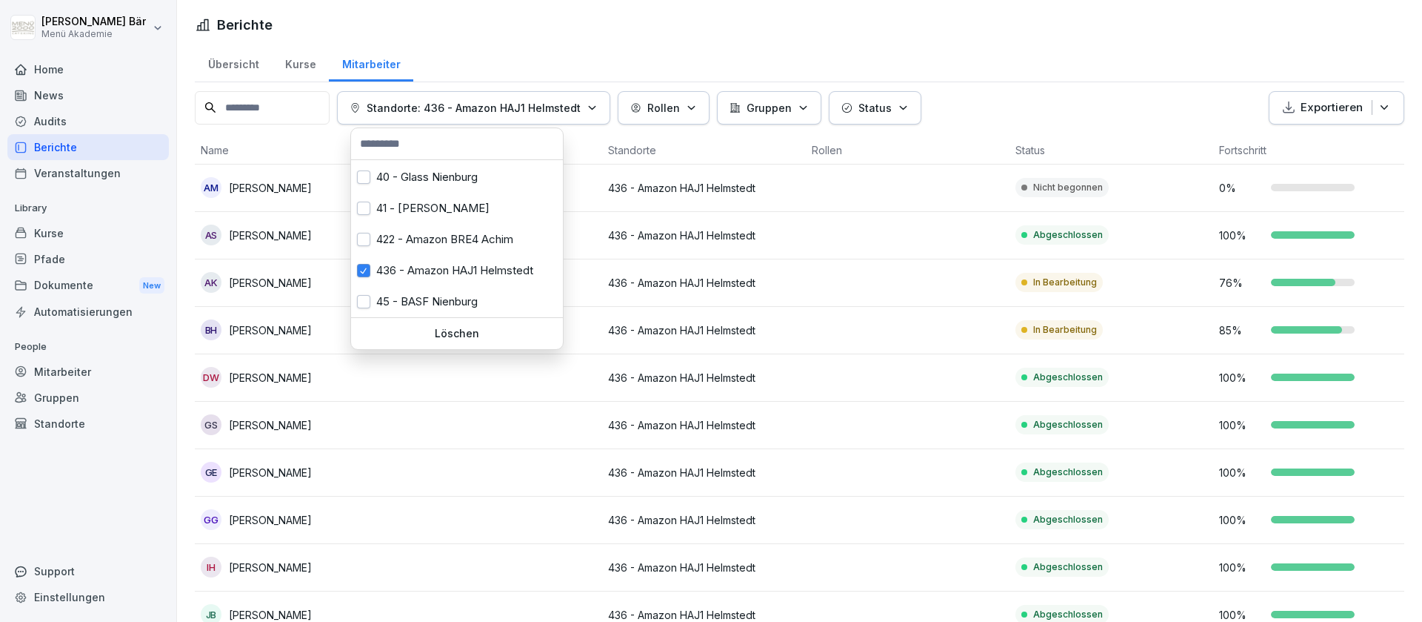
click at [936, 143] on html "[PERSON_NAME] Menü Akademie Home News Audits Berichte Veranstaltungen Library K…" at bounding box center [711, 311] width 1422 height 622
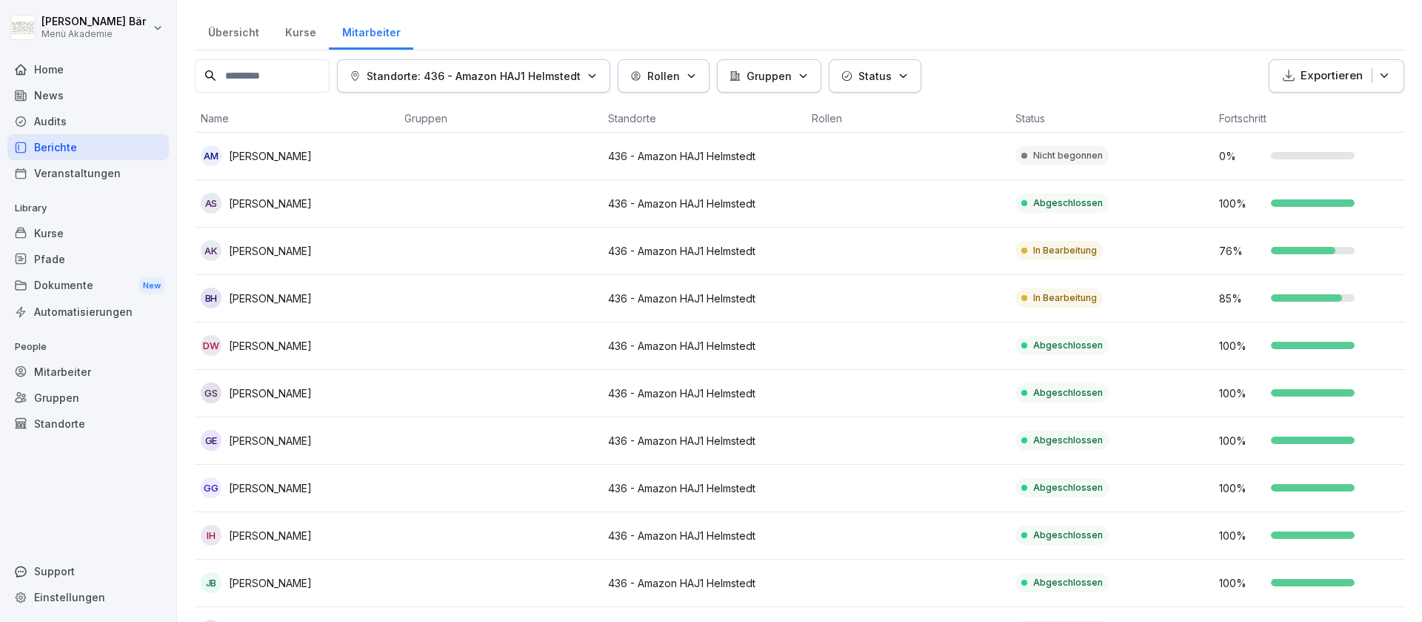
scroll to position [33, 0]
click at [464, 73] on p "Standorte: 436 - Amazon HAJ1 Helmstedt" at bounding box center [474, 75] width 214 height 16
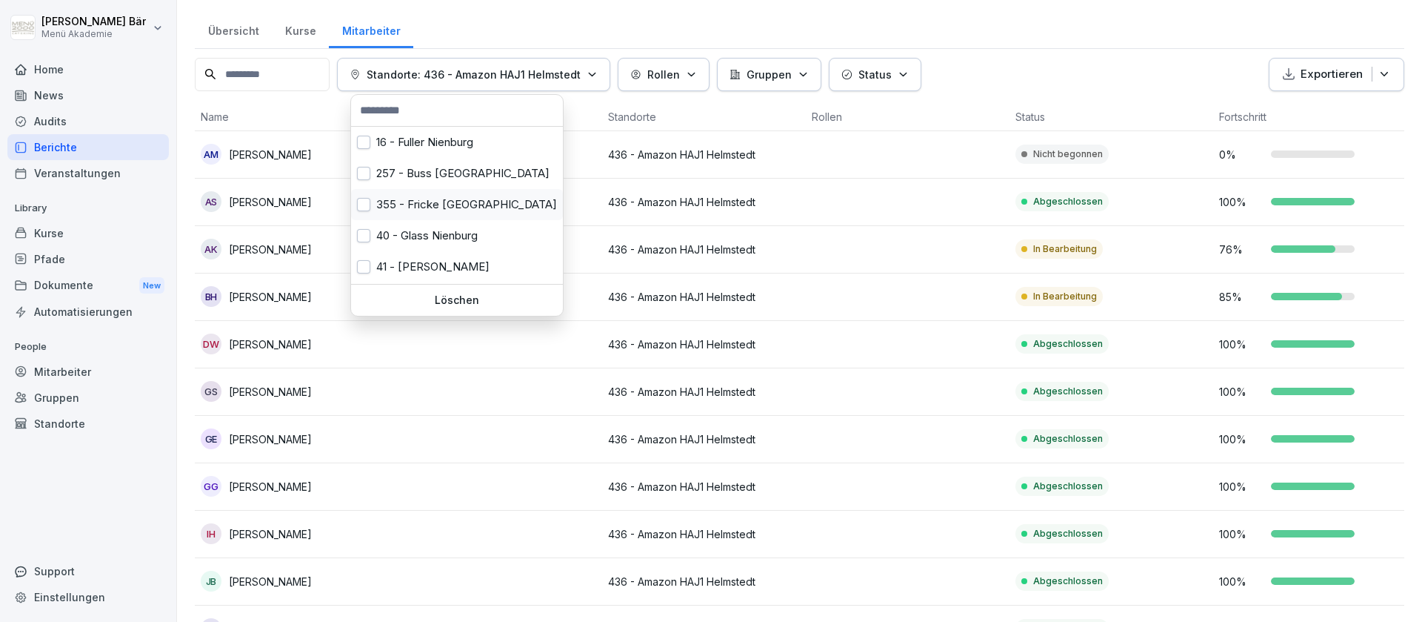
scroll to position [93, 0]
click at [440, 273] on div "45 - BASF Nienburg" at bounding box center [457, 268] width 212 height 31
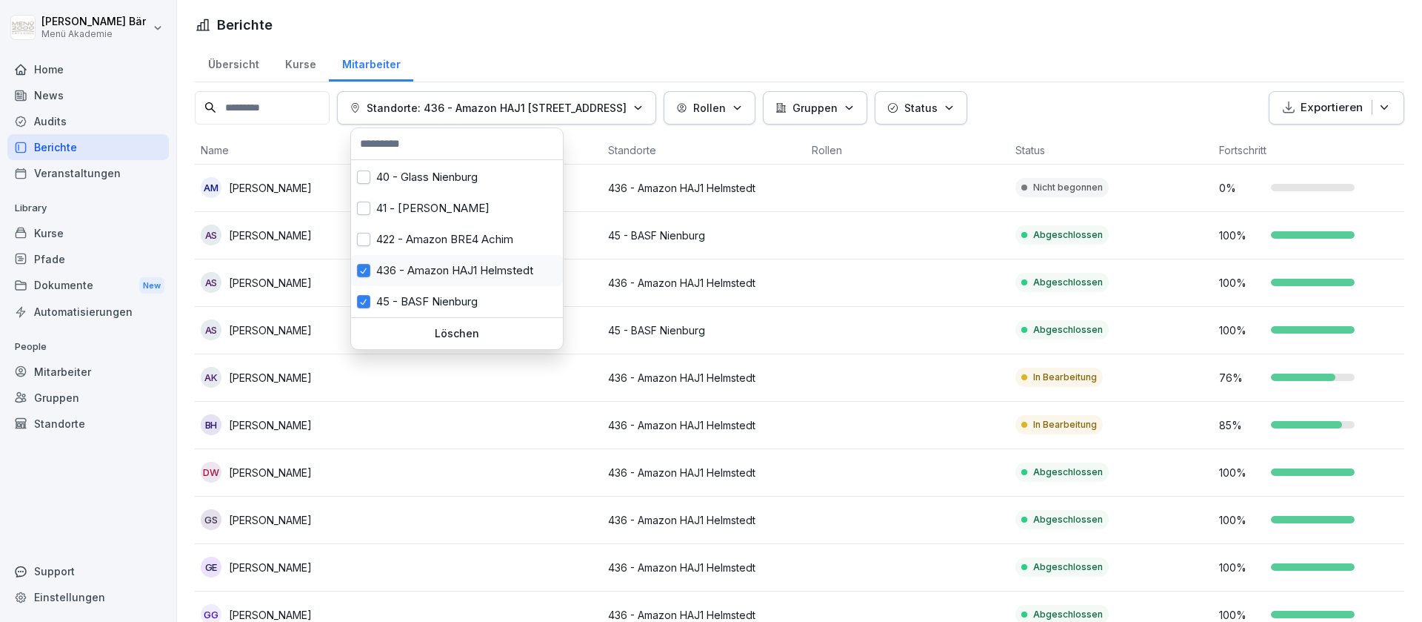
click at [432, 263] on div "436 - Amazon HAJ1 Helmstedt" at bounding box center [457, 270] width 212 height 31
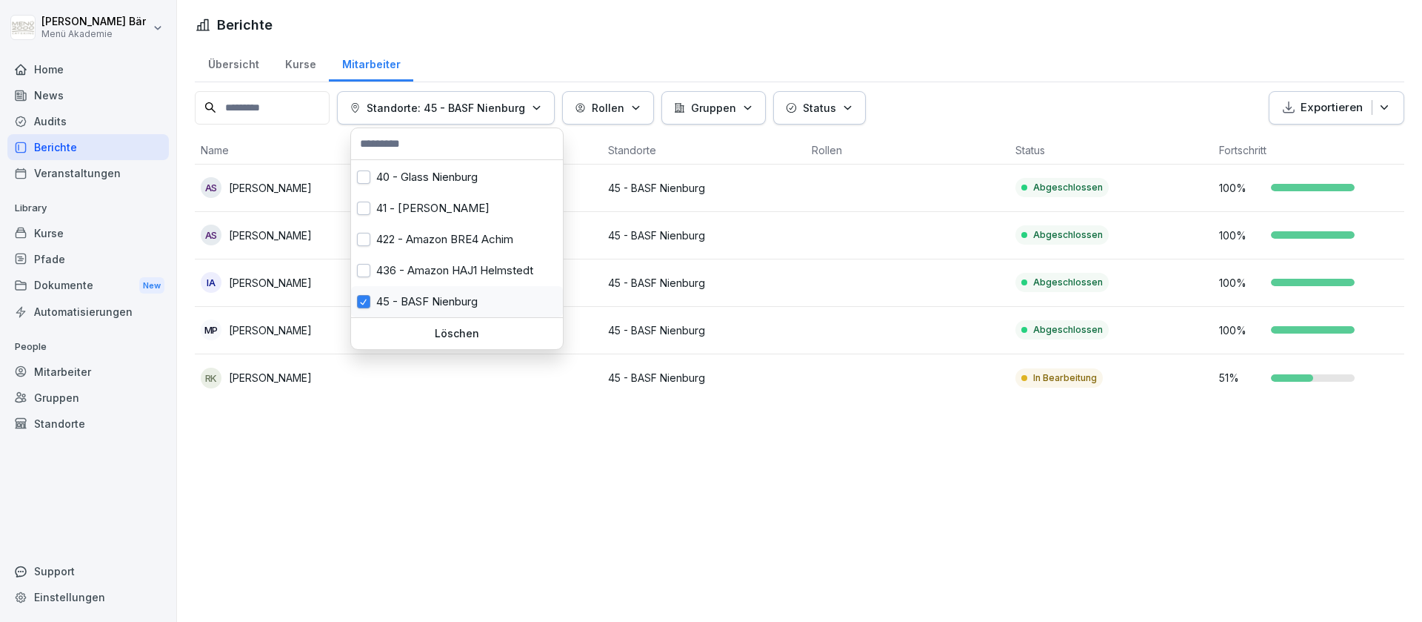
click at [430, 298] on div "45 - BASF Nienburg" at bounding box center [457, 301] width 212 height 31
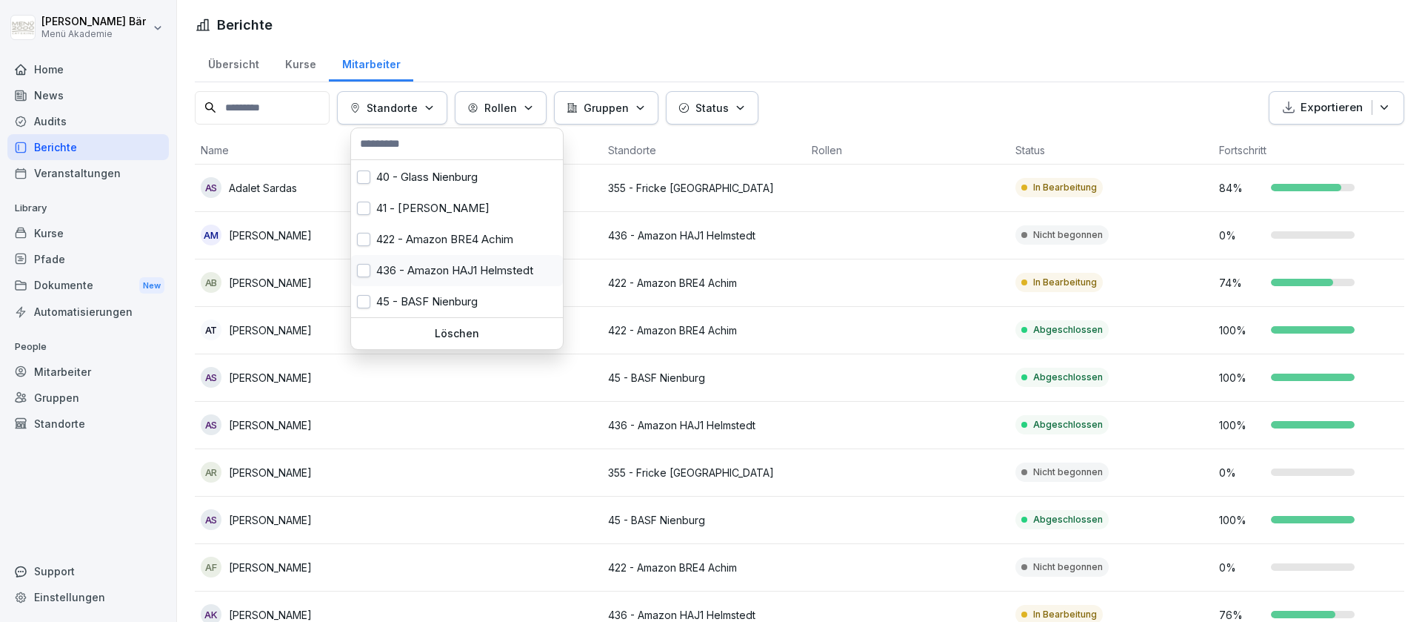
click at [433, 268] on div "436 - Amazon HAJ1 Helmstedt" at bounding box center [457, 270] width 212 height 31
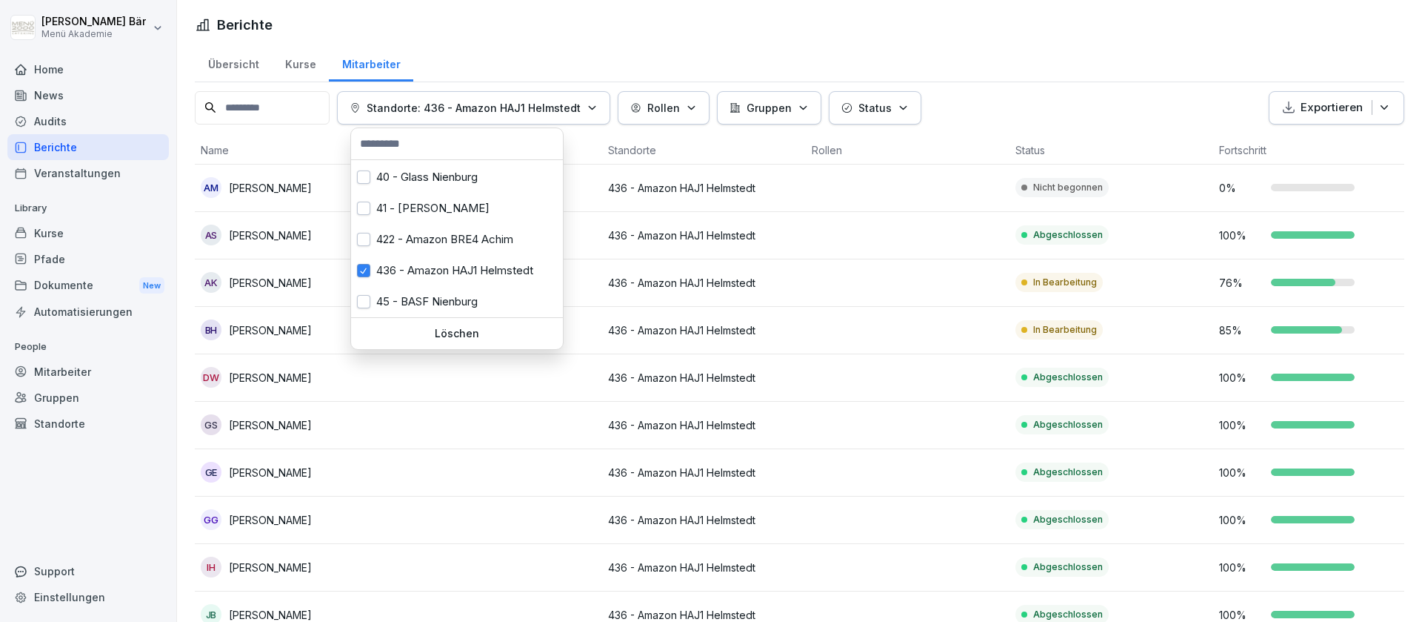
click at [835, 331] on html "[PERSON_NAME] Menü Akademie Home News Audits Berichte Veranstaltungen Library K…" at bounding box center [711, 311] width 1422 height 622
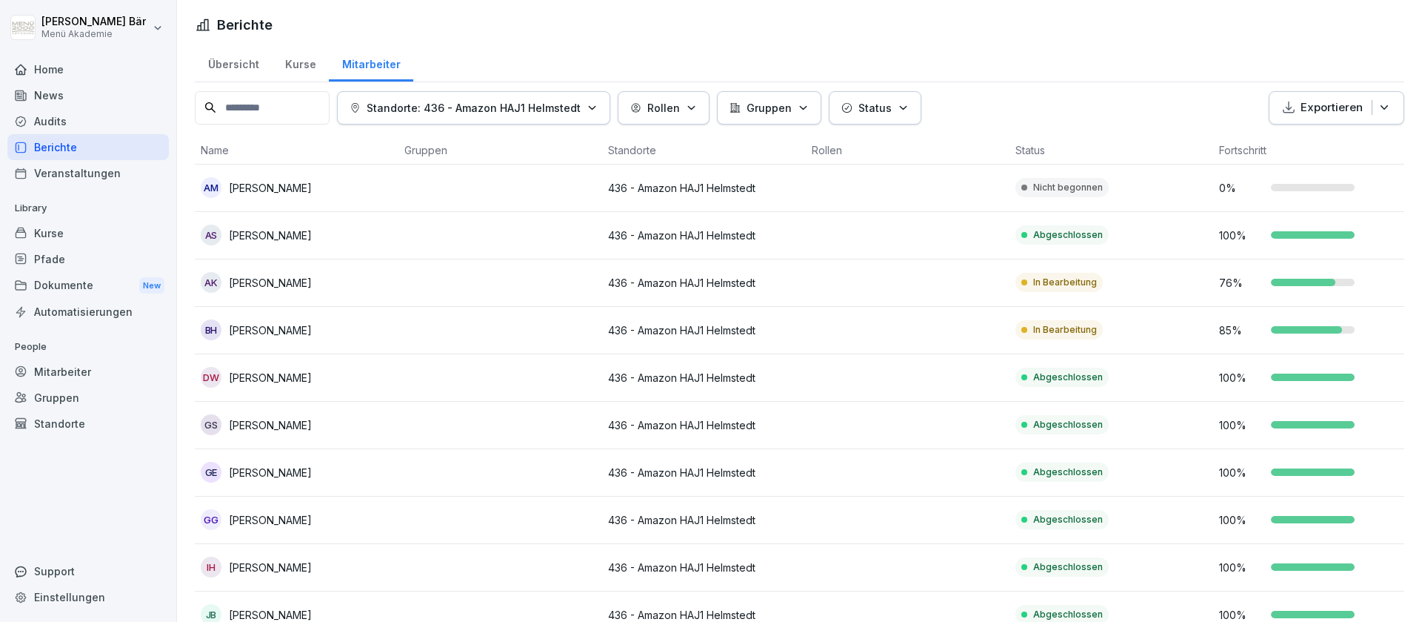
click at [301, 275] on p "[PERSON_NAME]" at bounding box center [270, 283] width 83 height 16
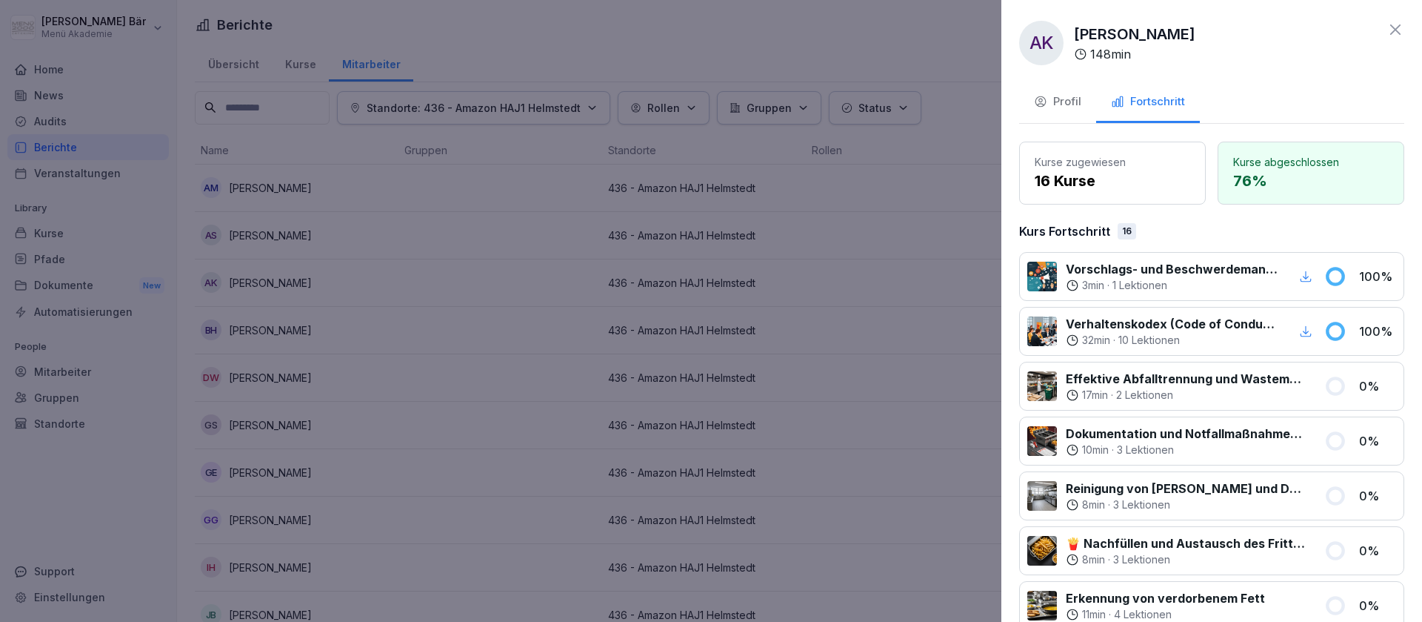
click at [1391, 18] on div "AK Annika Klinzing 148 min Profil Fortschritt Kurse zugewiesen 16 Kurse Kurse a…" at bounding box center [1212, 311] width 421 height 622
click at [1391, 30] on icon at bounding box center [1396, 30] width 18 height 18
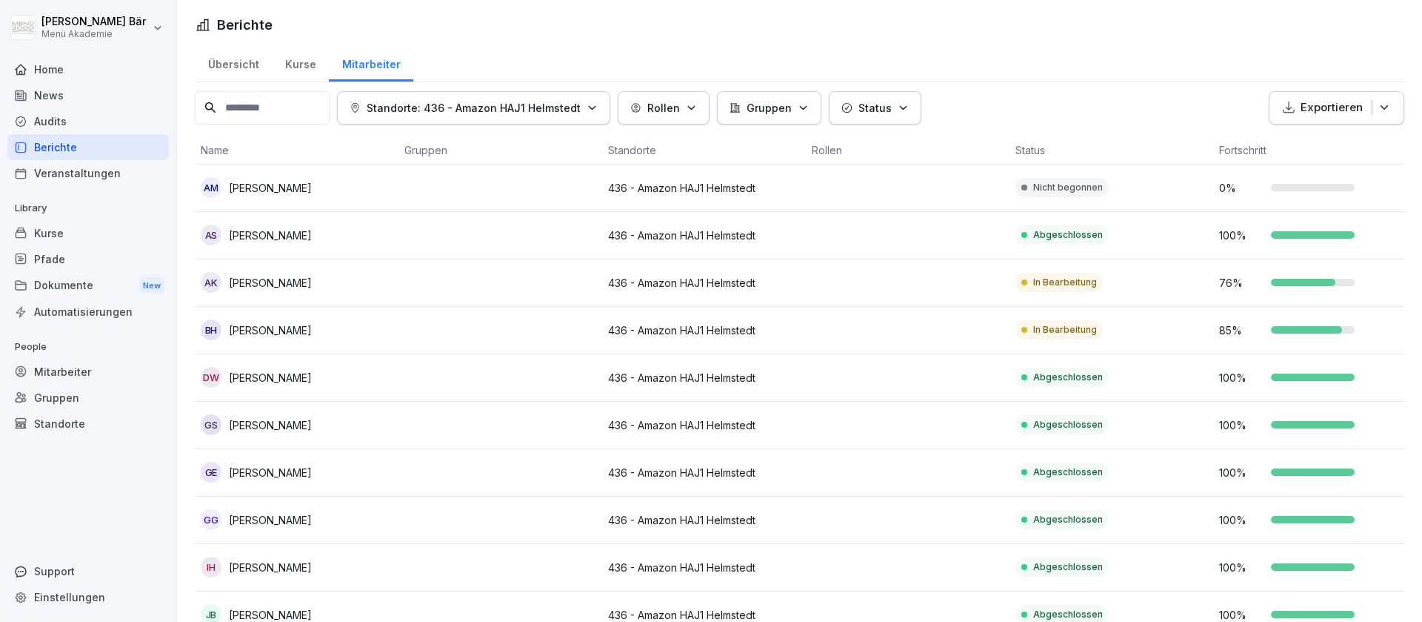
click at [307, 59] on div "Kurse" at bounding box center [300, 63] width 57 height 38
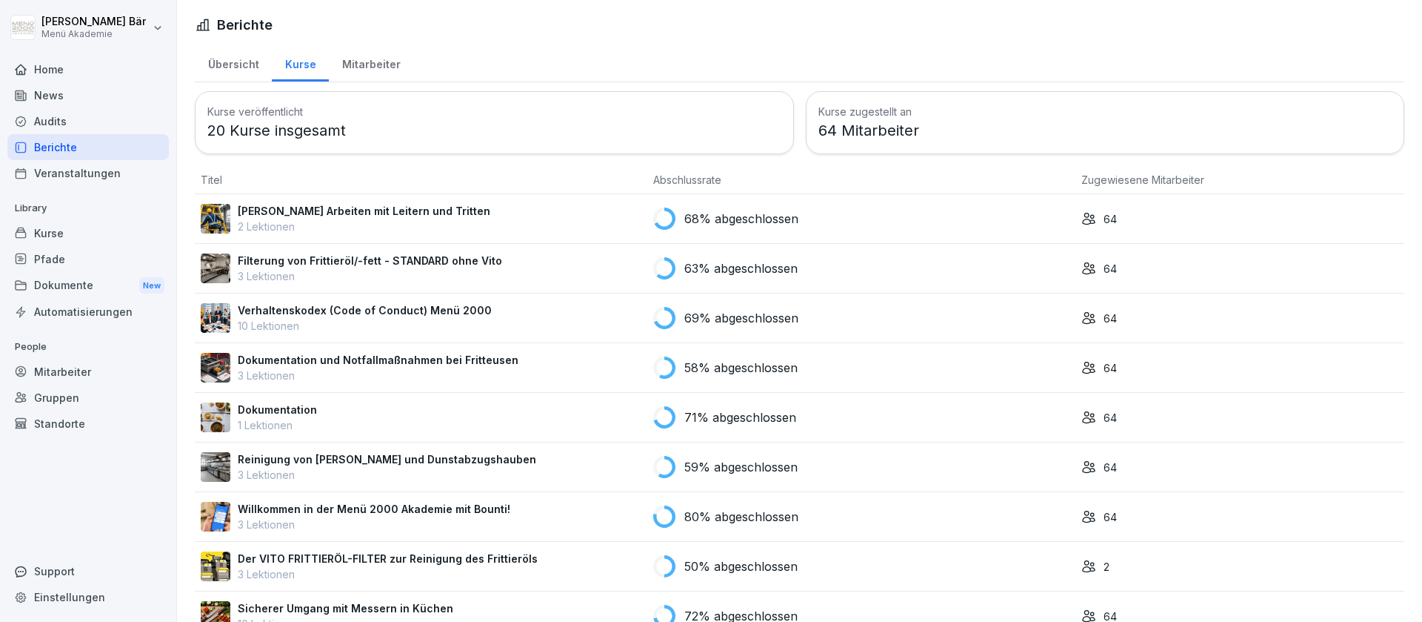
click at [342, 205] on p "[PERSON_NAME] Arbeiten mit Leitern und Tritten" at bounding box center [364, 211] width 253 height 16
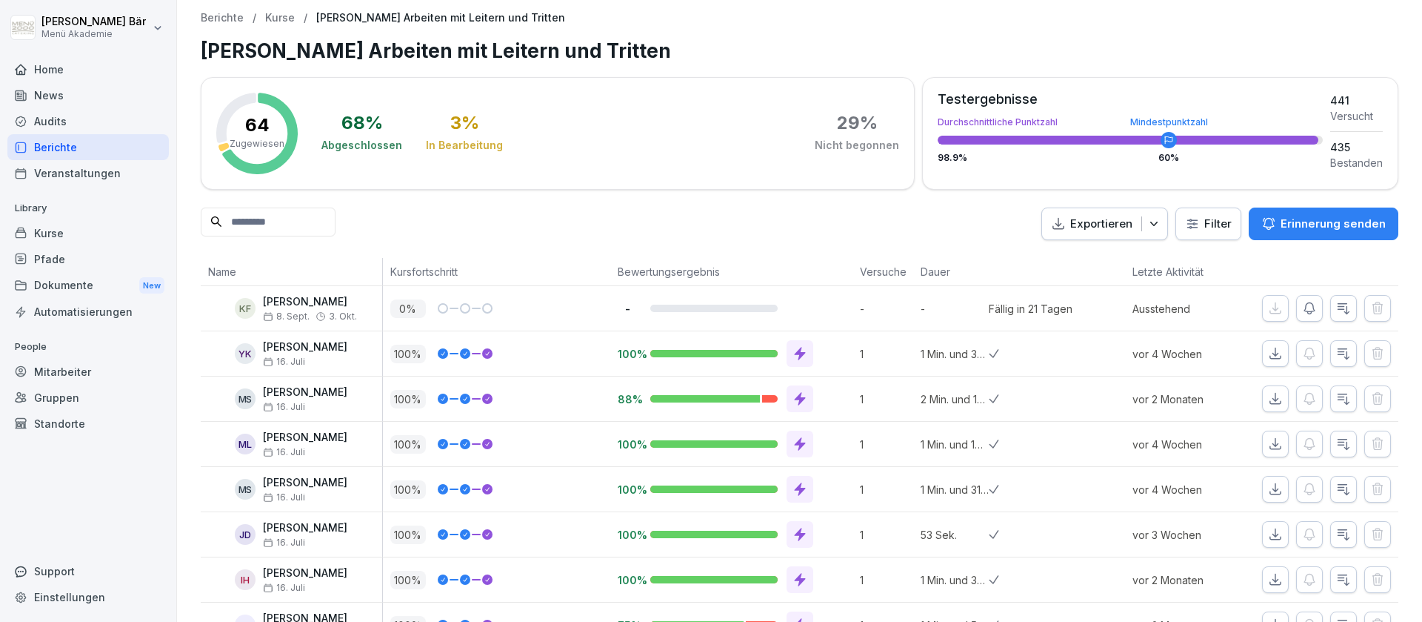
click at [1352, 230] on p "Erinnerung senden" at bounding box center [1333, 224] width 105 height 16
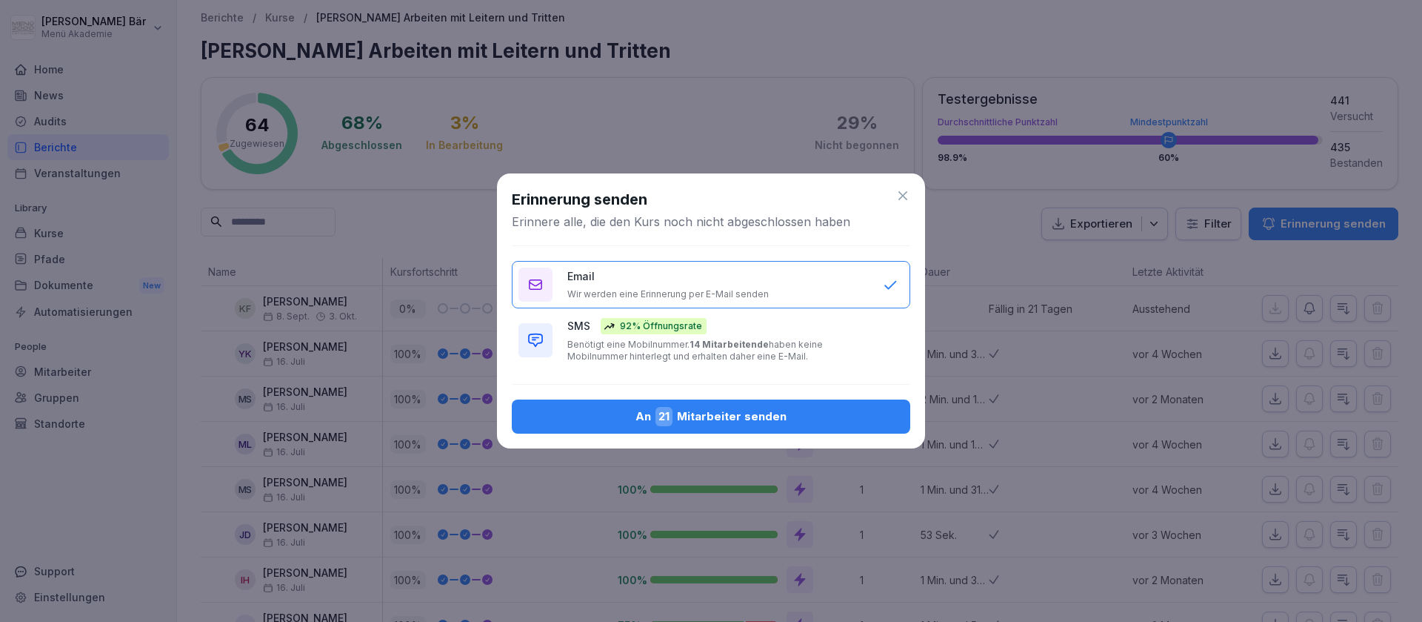
click at [719, 336] on div "SMS 92% Öffnungsrate Benötigt eine Mobilnummer. 14 Mitarbeitende haben keine Mo…" at bounding box center [717, 340] width 301 height 44
click at [725, 410] on div "An 21 Mitarbeiter senden" at bounding box center [711, 416] width 375 height 19
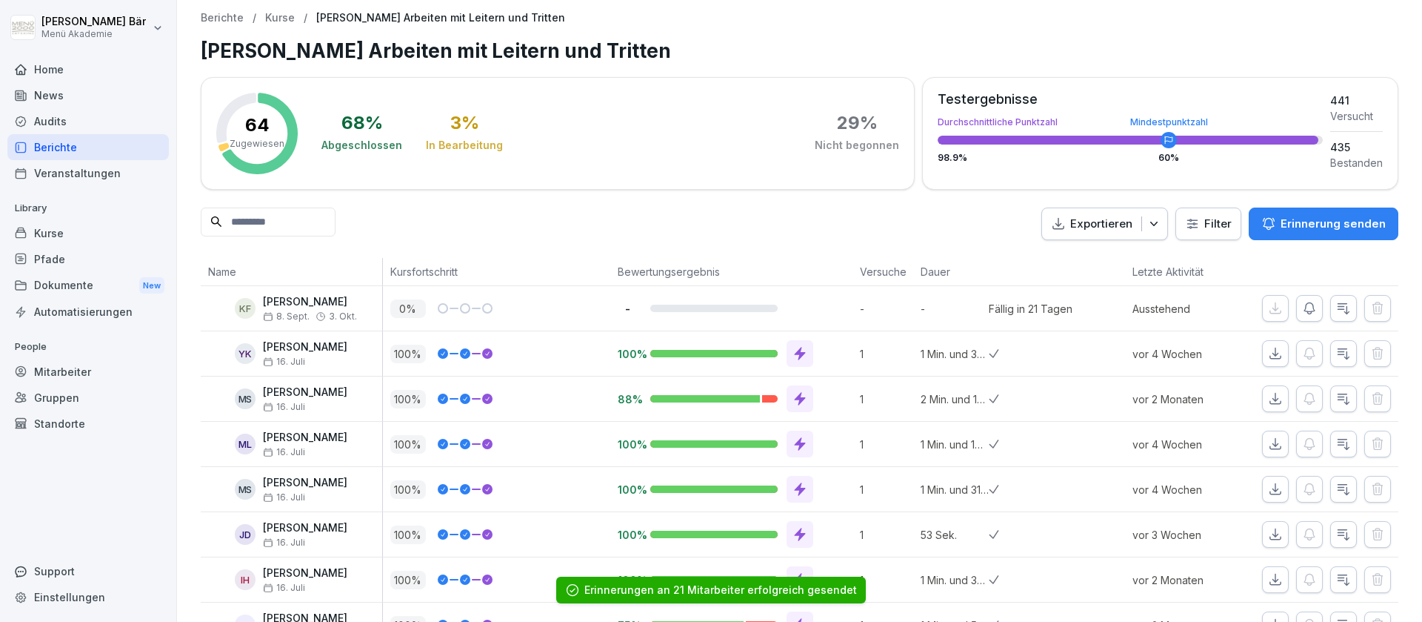
click at [625, 580] on div "Erinnerungen an 21 Mitarbeiter erfolgreich gesendet" at bounding box center [711, 589] width 310 height 27
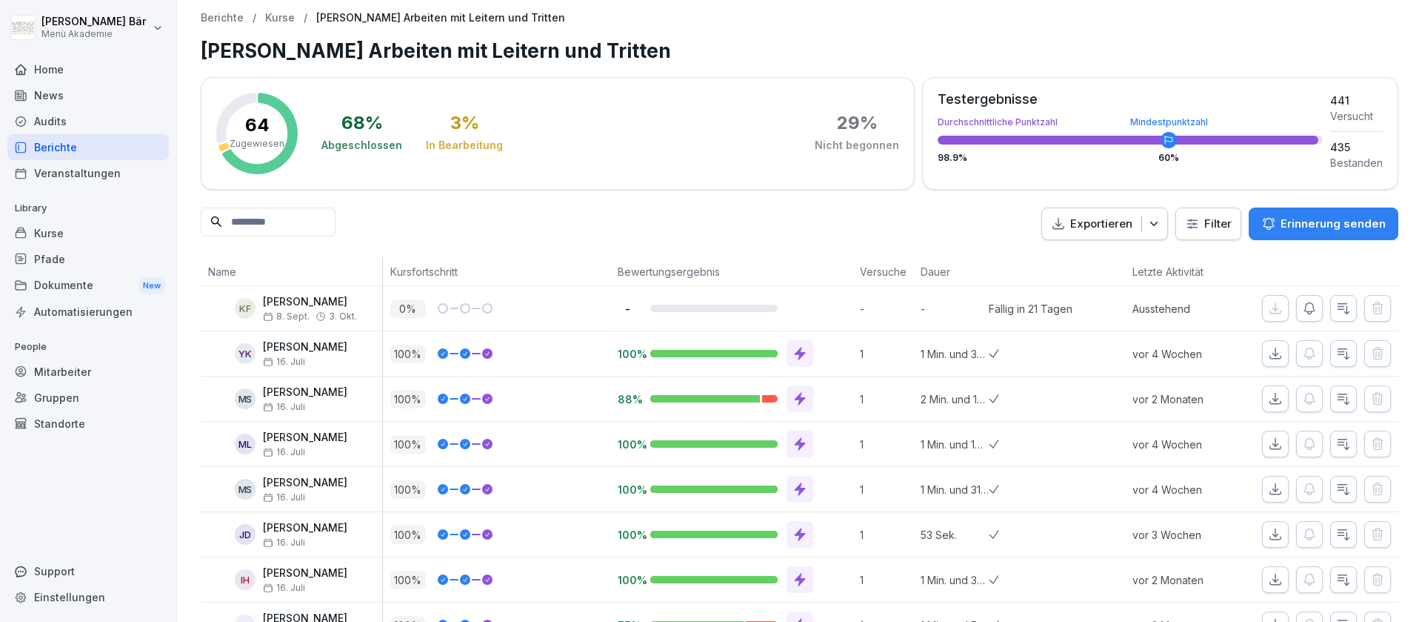
click at [71, 156] on div "Berichte" at bounding box center [88, 147] width 162 height 26
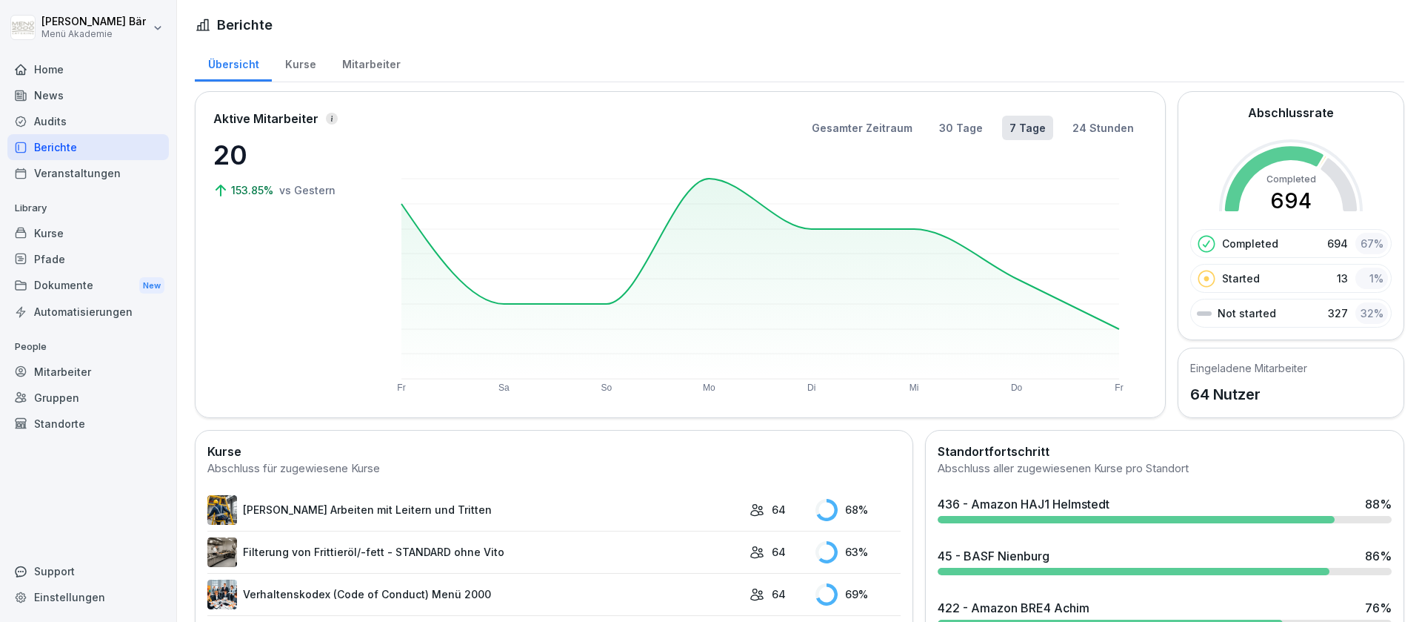
click at [305, 69] on div "Kurse" at bounding box center [300, 63] width 57 height 38
click at [366, 67] on div "Mitarbeiter" at bounding box center [371, 63] width 84 height 38
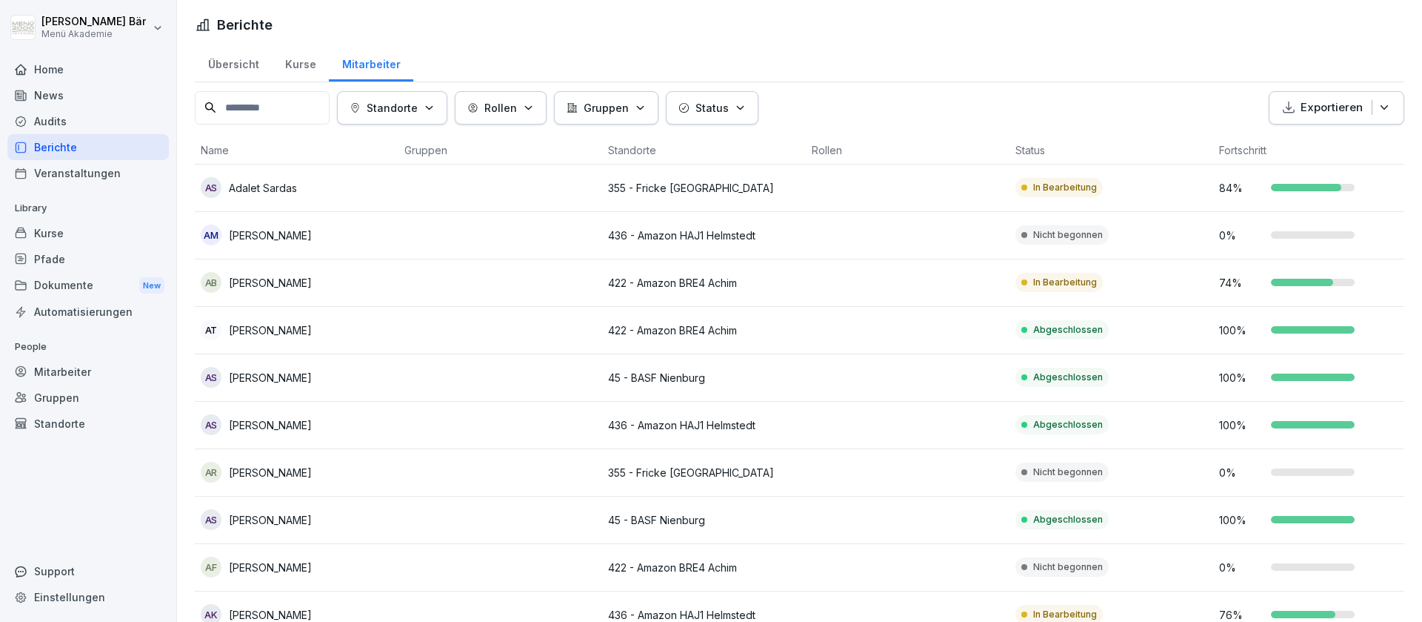
click at [367, 67] on div "Mitarbeiter" at bounding box center [371, 63] width 84 height 38
click at [435, 112] on icon "button" at bounding box center [429, 107] width 11 height 11
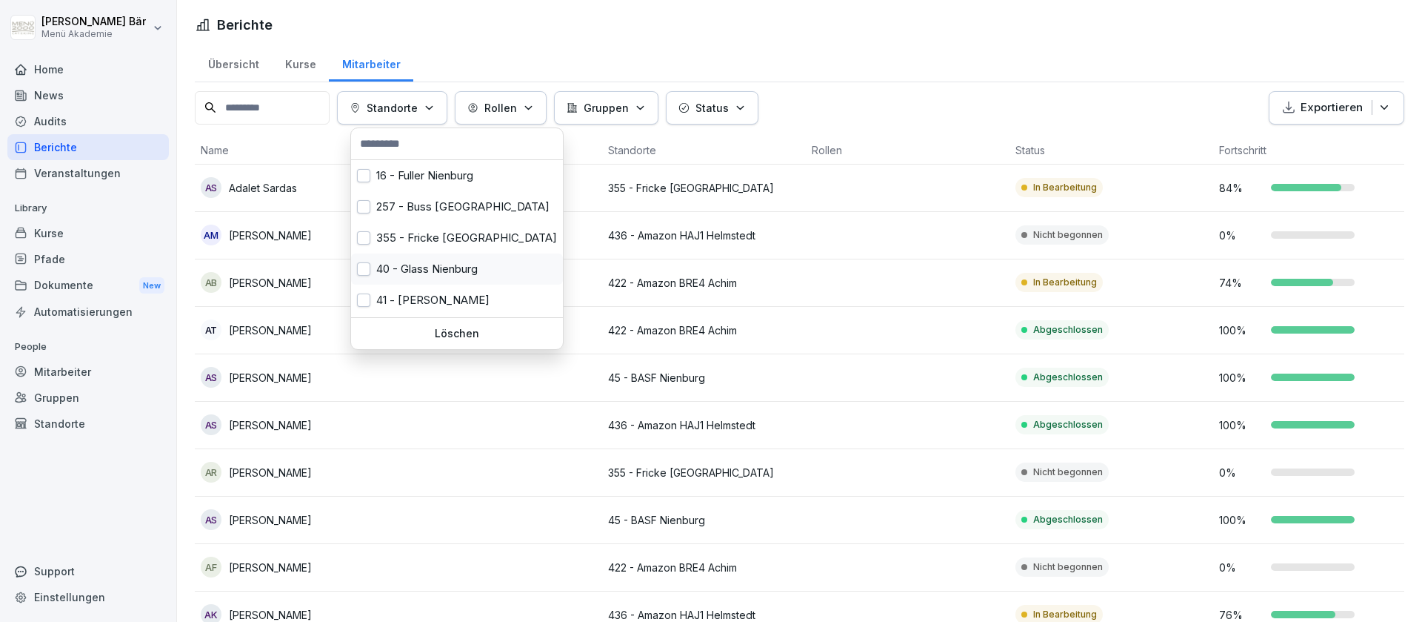
scroll to position [93, 0]
click at [503, 214] on div "41 - [PERSON_NAME]" at bounding box center [457, 208] width 212 height 31
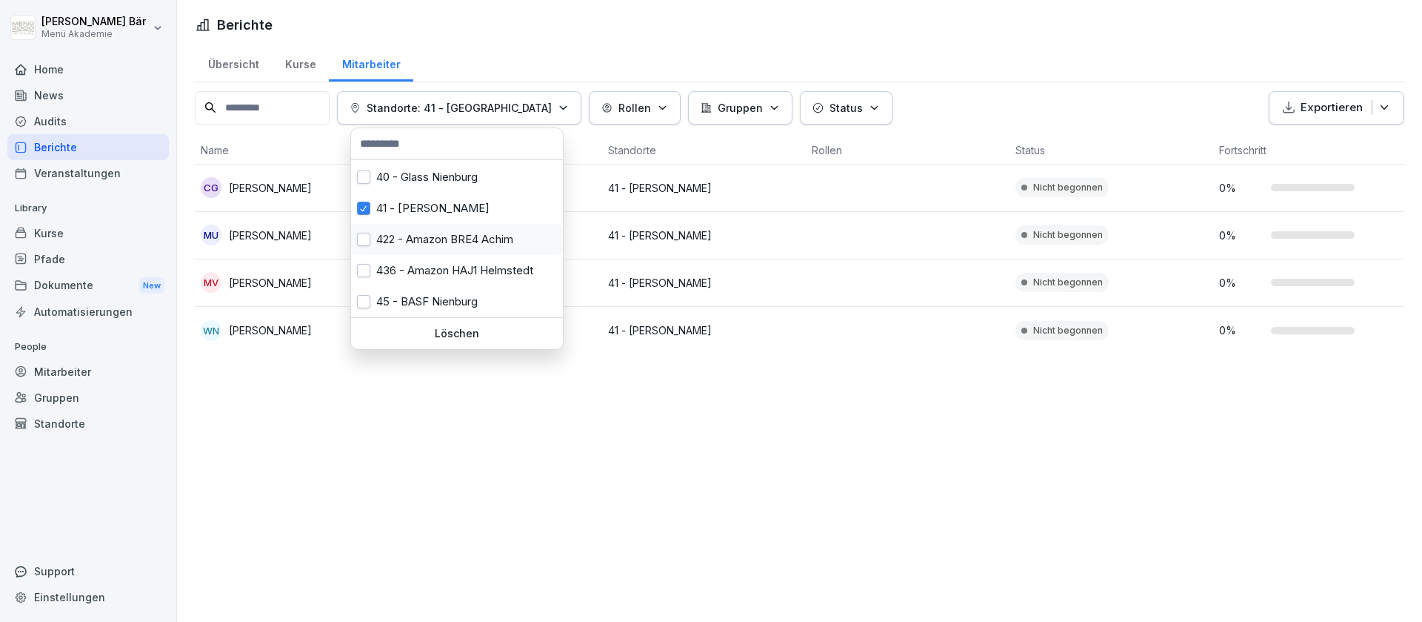
click at [497, 235] on div "422 - Amazon BRE4 Achim" at bounding box center [457, 239] width 212 height 31
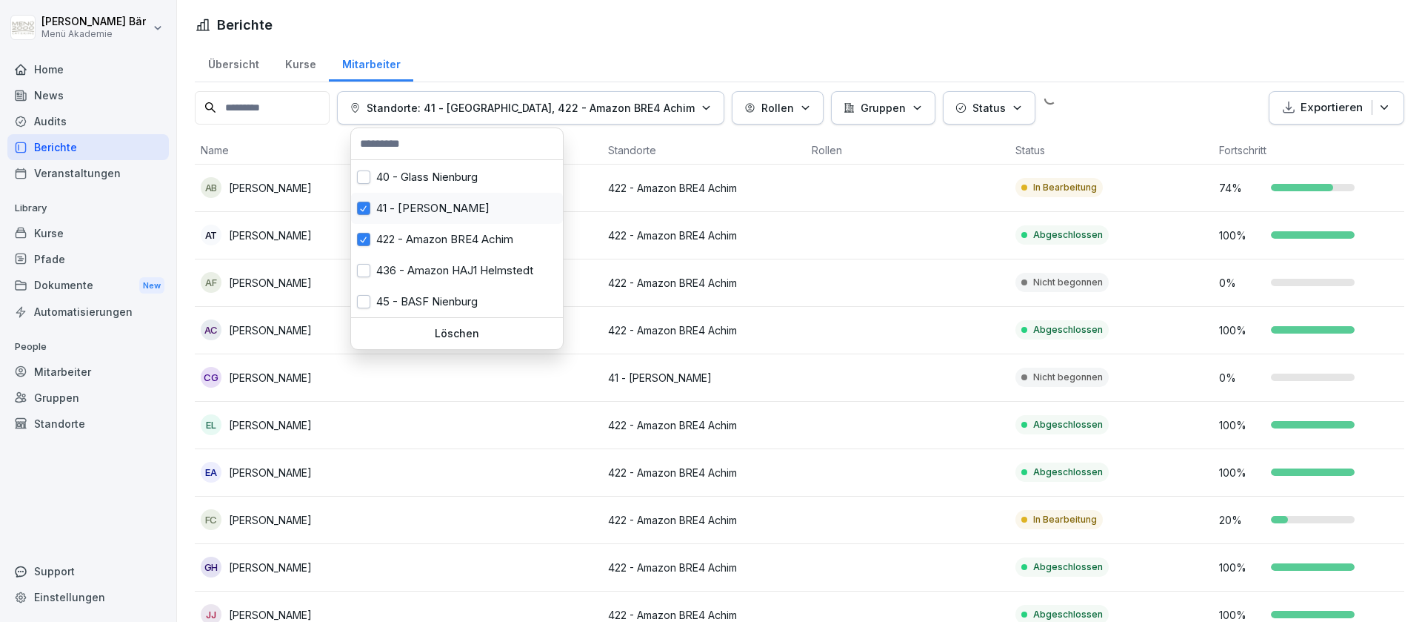
click at [485, 210] on div "41 - [PERSON_NAME]" at bounding box center [457, 208] width 212 height 31
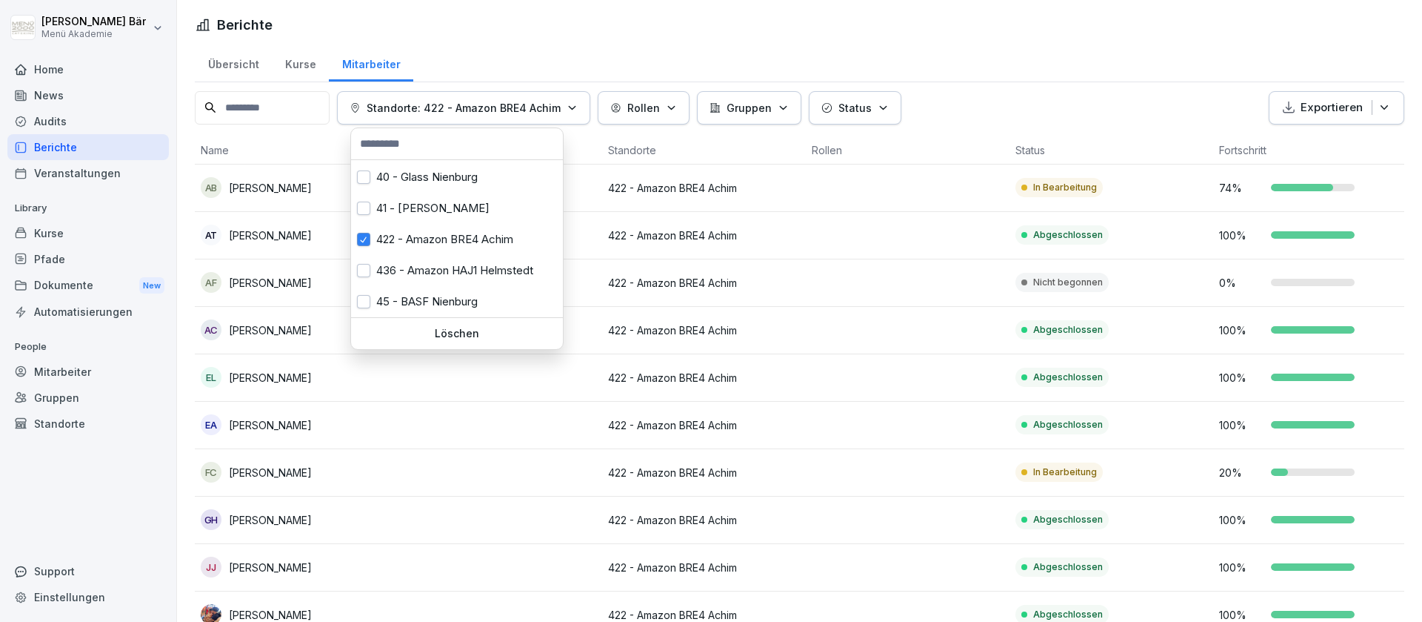
click at [919, 355] on html "[PERSON_NAME] Menü Akademie Home News Audits Berichte Veranstaltungen Library K…" at bounding box center [711, 311] width 1422 height 622
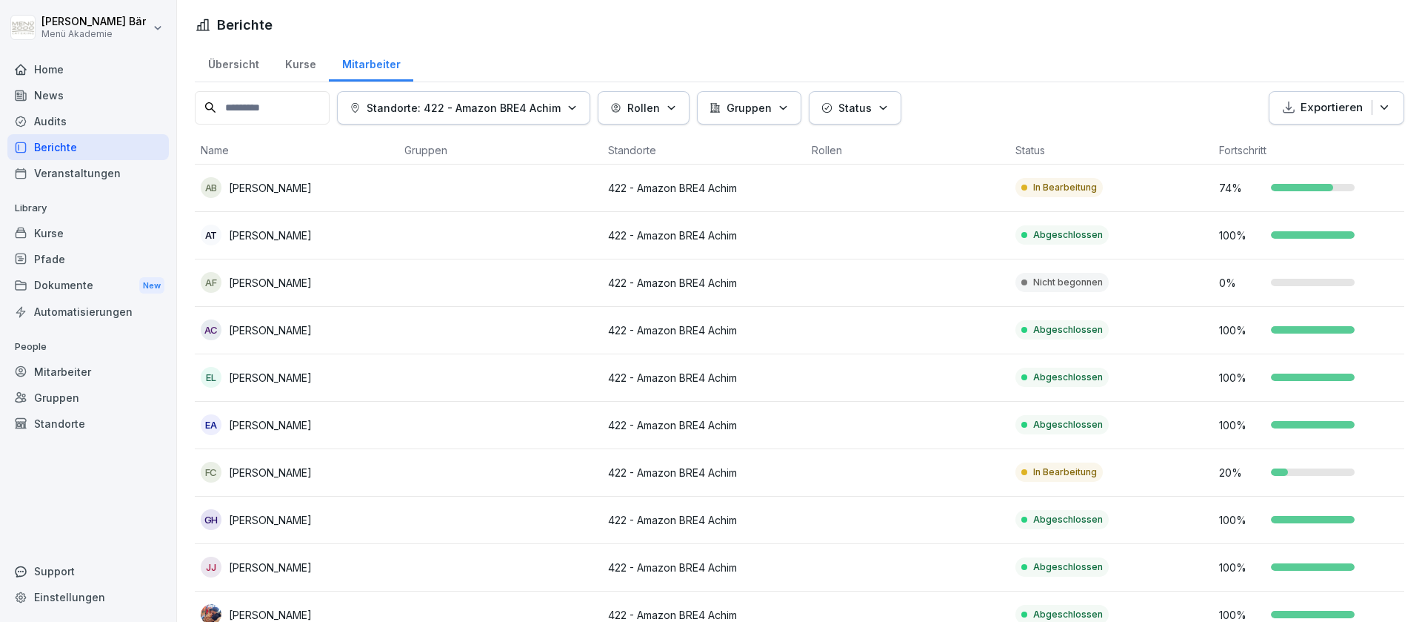
click at [513, 112] on p "Standorte: 422 - Amazon BRE4 Achim" at bounding box center [464, 108] width 194 height 16
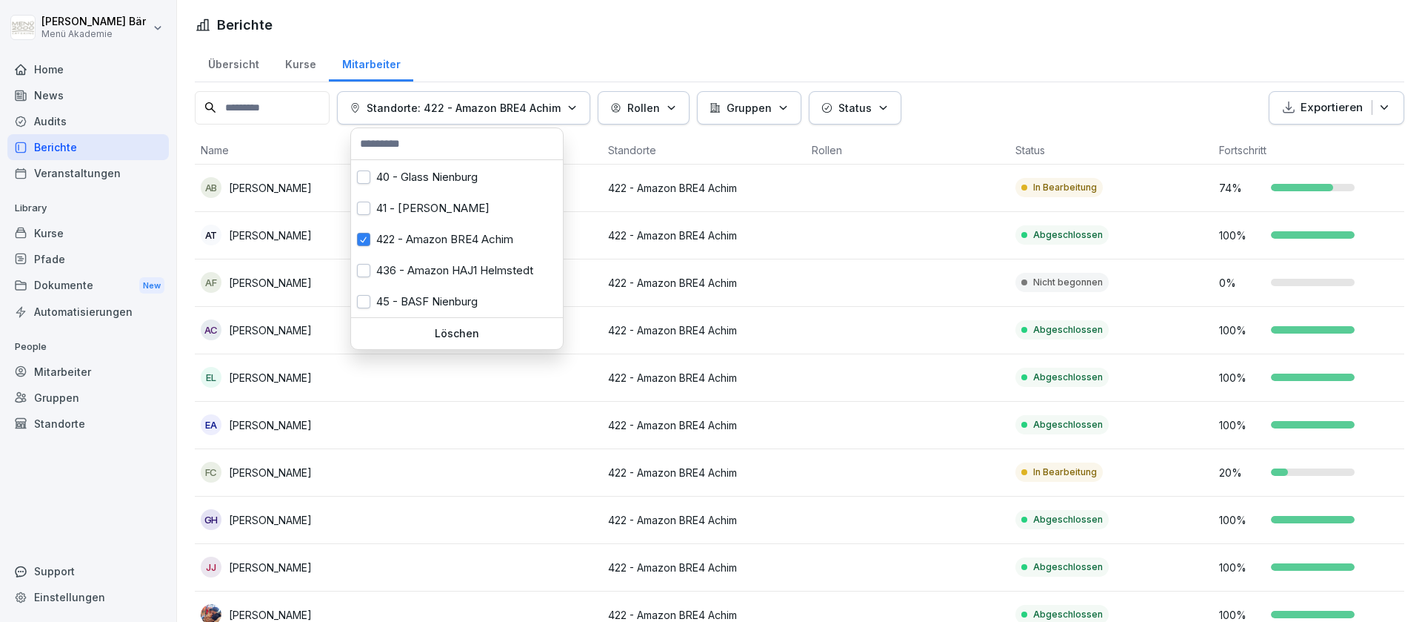
scroll to position [92, 0]
click at [485, 244] on div "422 - Amazon BRE4 Achim" at bounding box center [457, 239] width 212 height 31
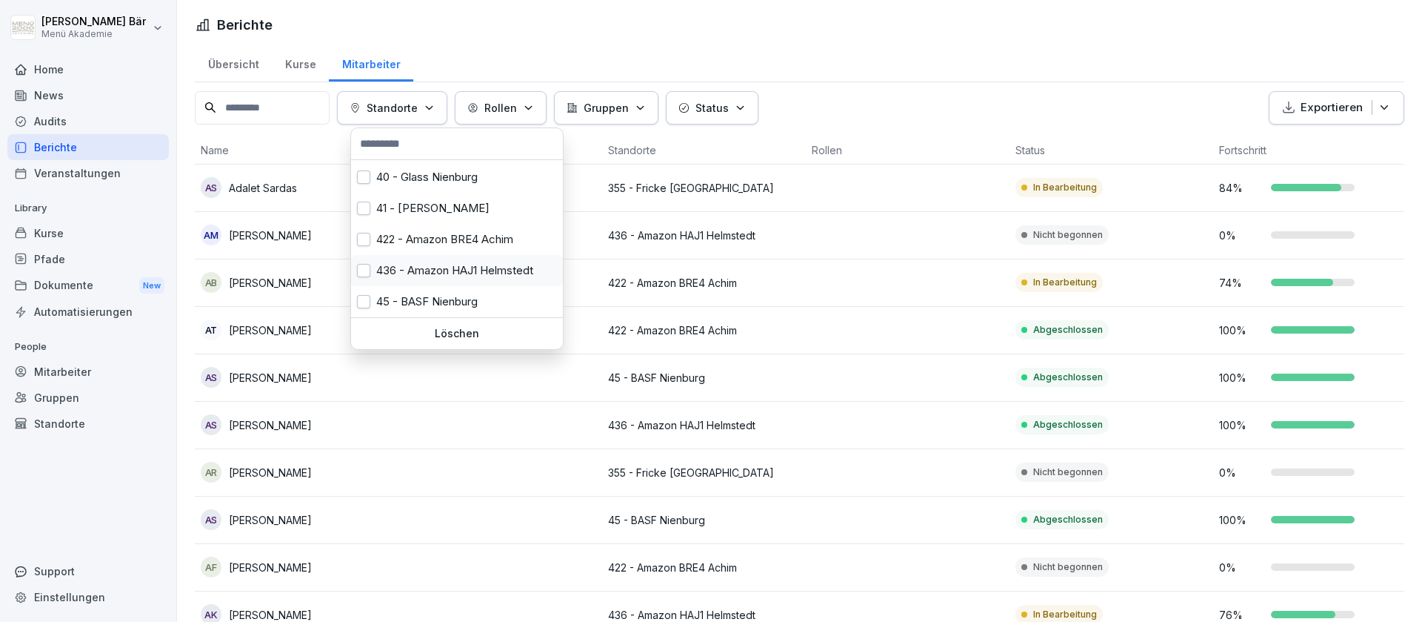
click at [485, 259] on div "436 - Amazon HAJ1 Helmstedt" at bounding box center [457, 270] width 212 height 31
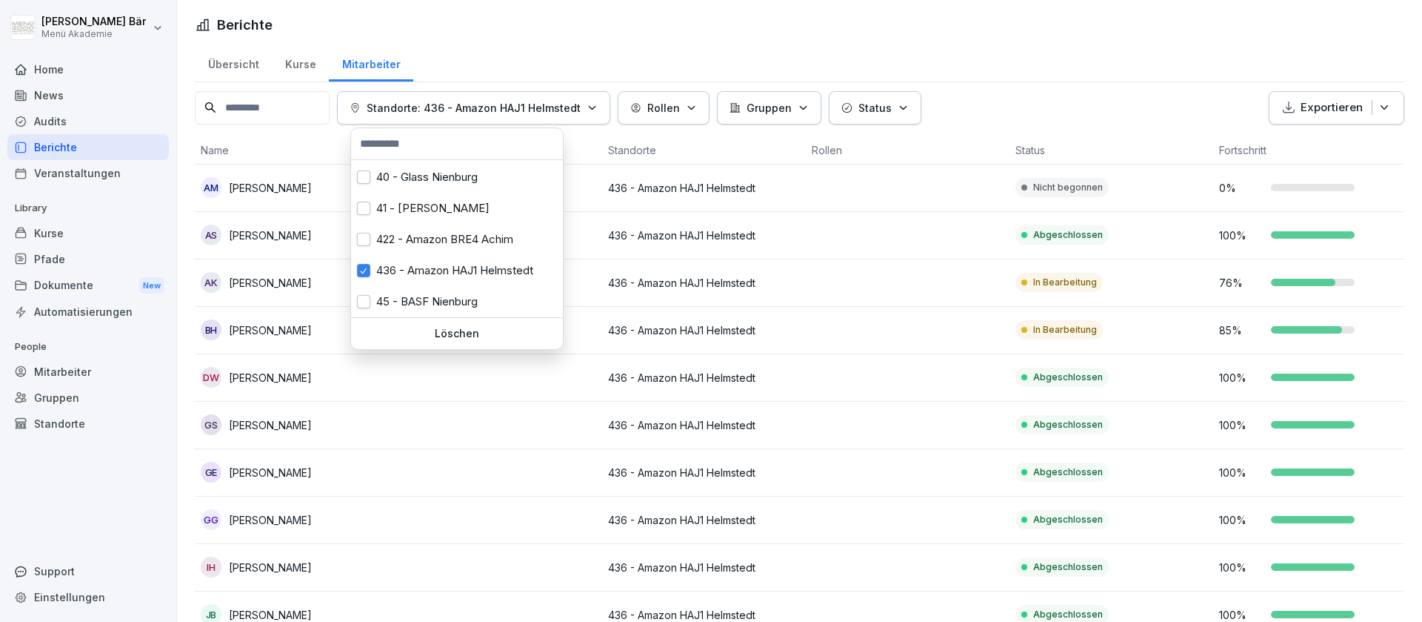
click at [748, 275] on html "[PERSON_NAME] Menü Akademie Home News Audits Berichte Veranstaltungen Library K…" at bounding box center [711, 311] width 1422 height 622
